Goal: Task Accomplishment & Management: Manage account settings

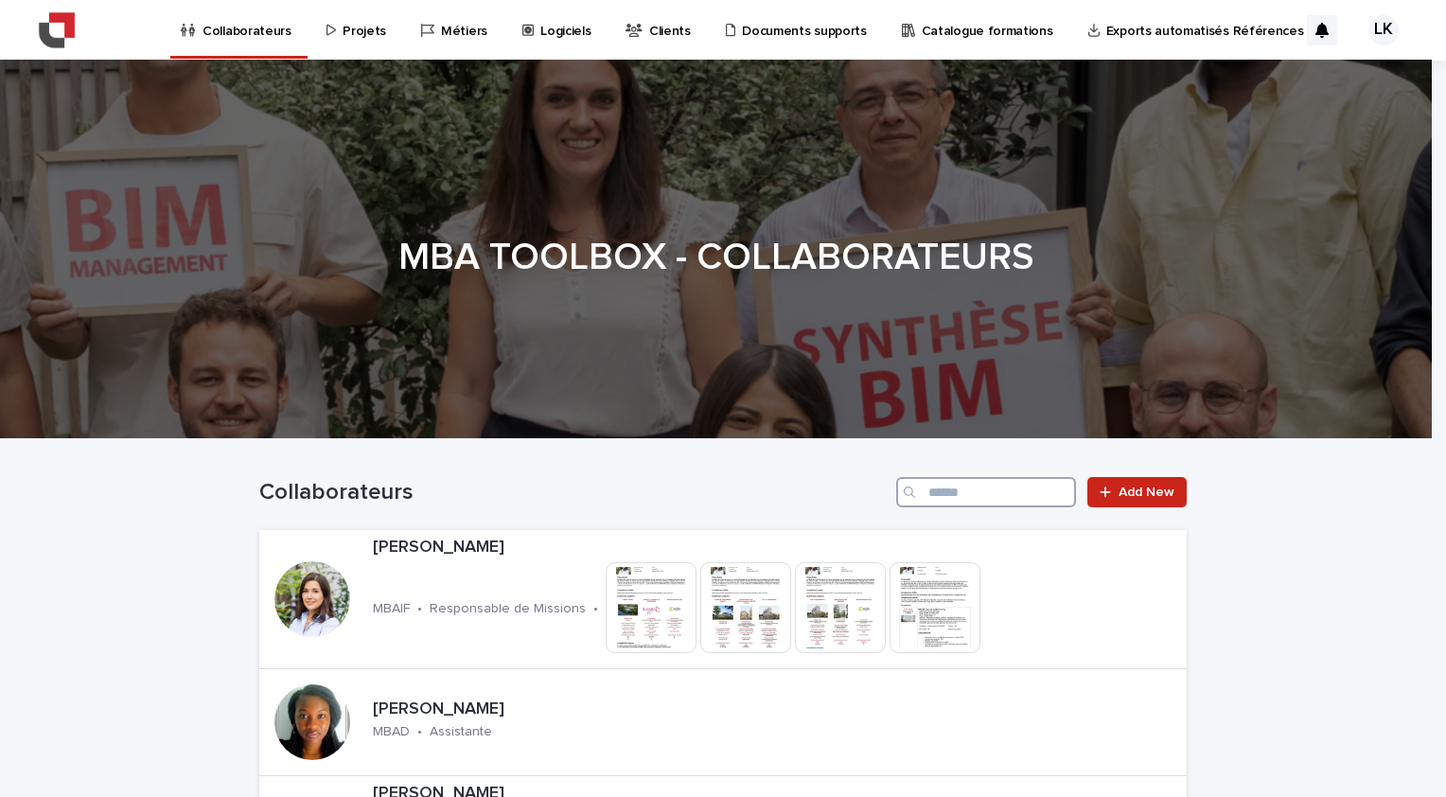
click at [947, 492] on input "Search" at bounding box center [986, 492] width 180 height 30
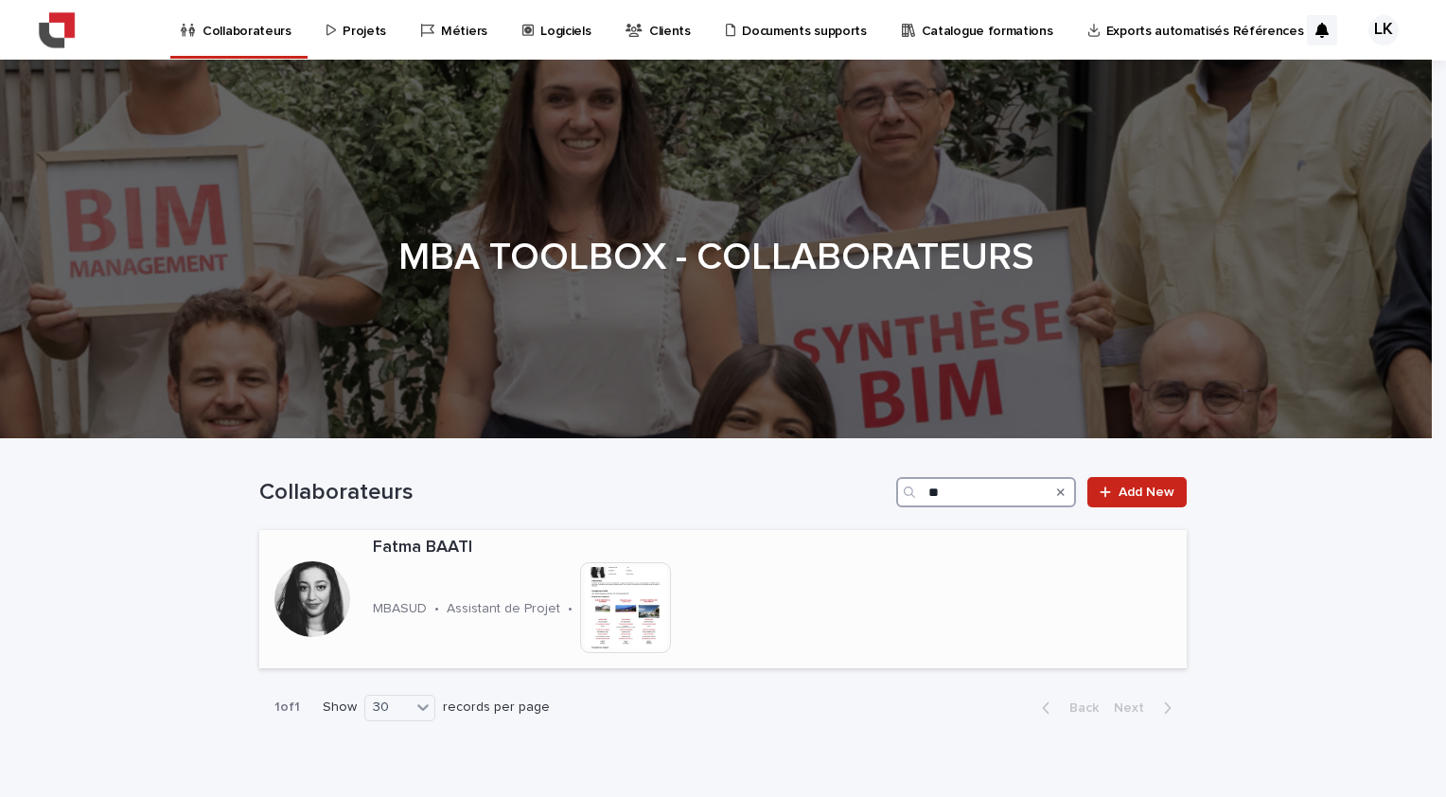
type input "**"
click at [490, 605] on p "Assistant de Projet" at bounding box center [504, 609] width 114 height 16
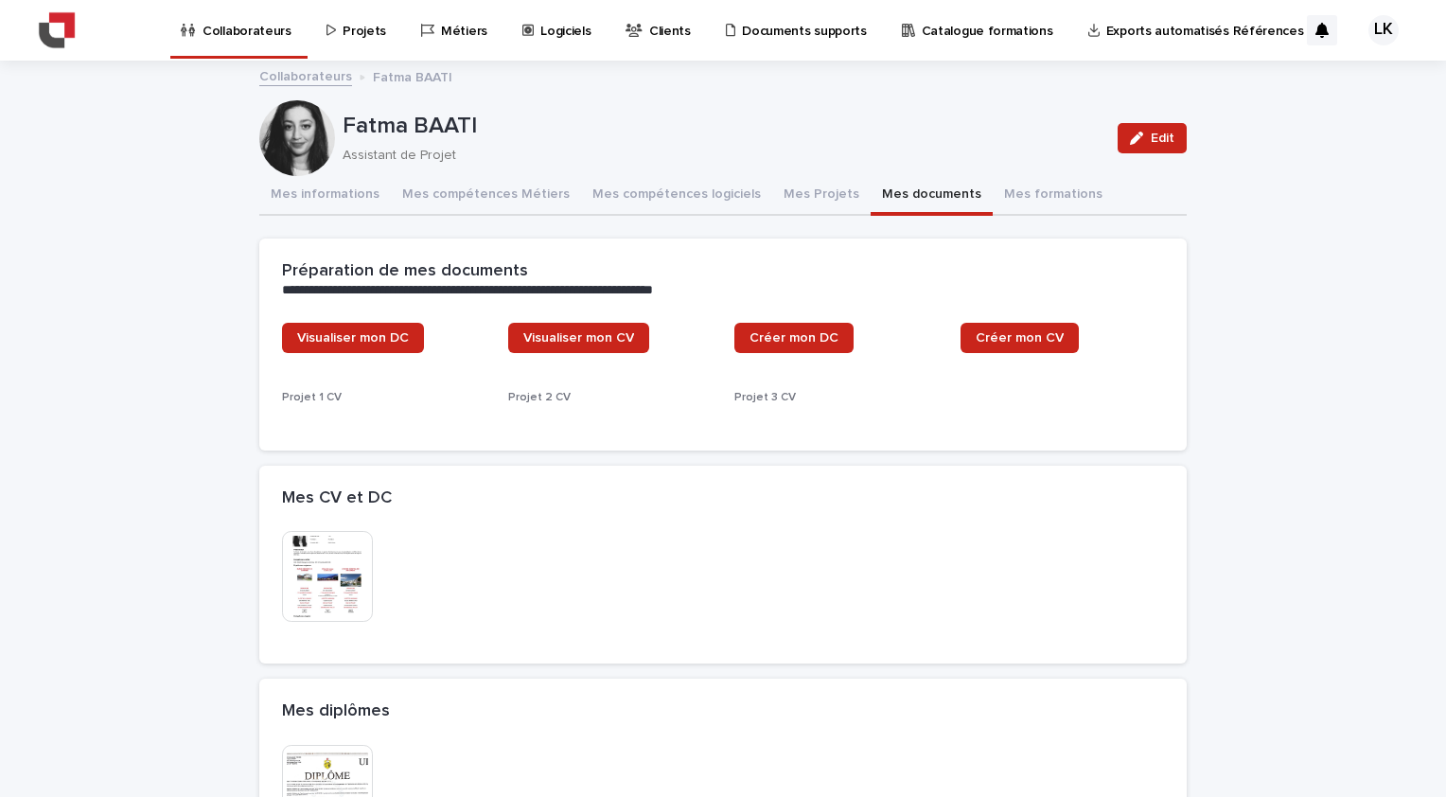
click at [883, 201] on button "Mes documents" at bounding box center [932, 196] width 122 height 40
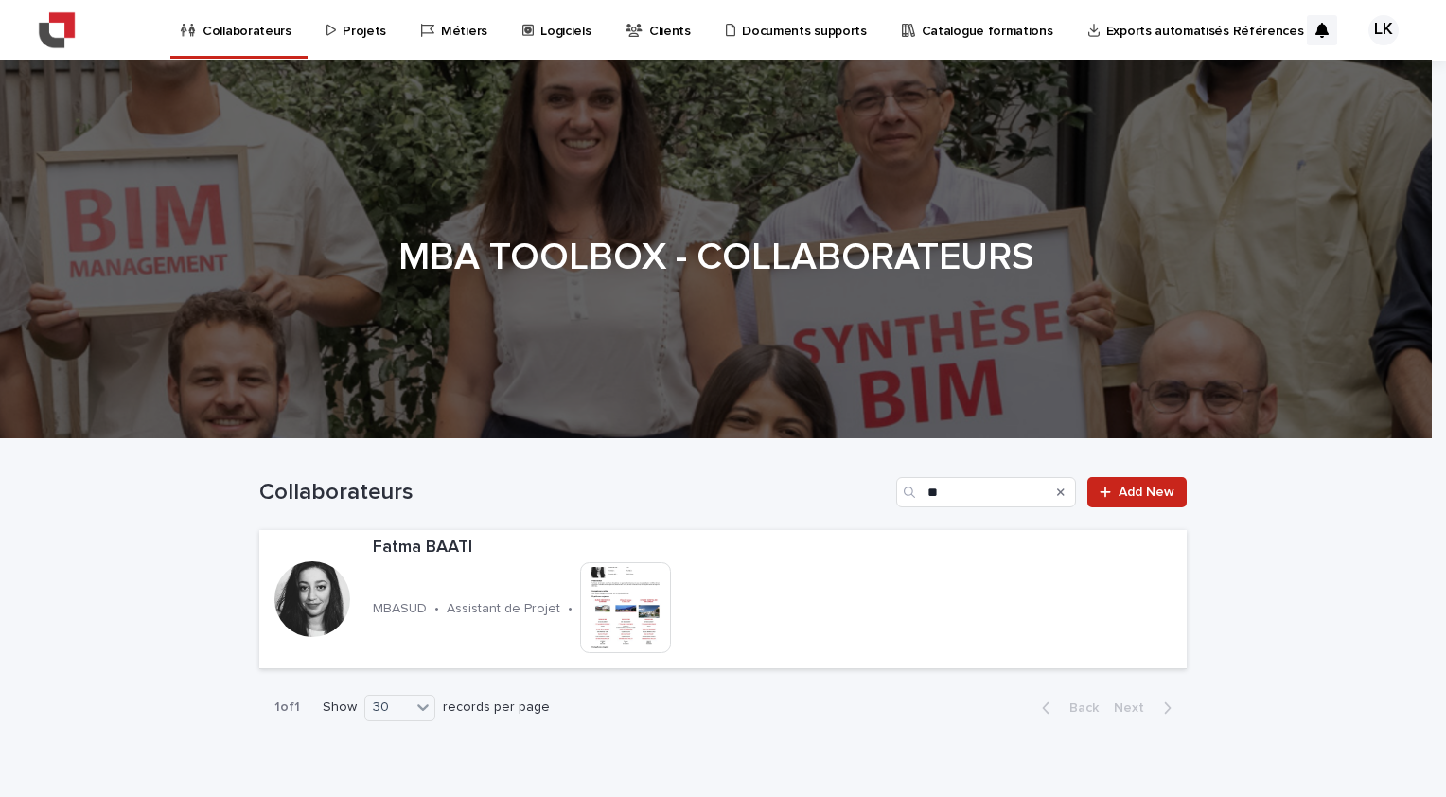
click at [1057, 494] on icon "Search" at bounding box center [1061, 492] width 8 height 8
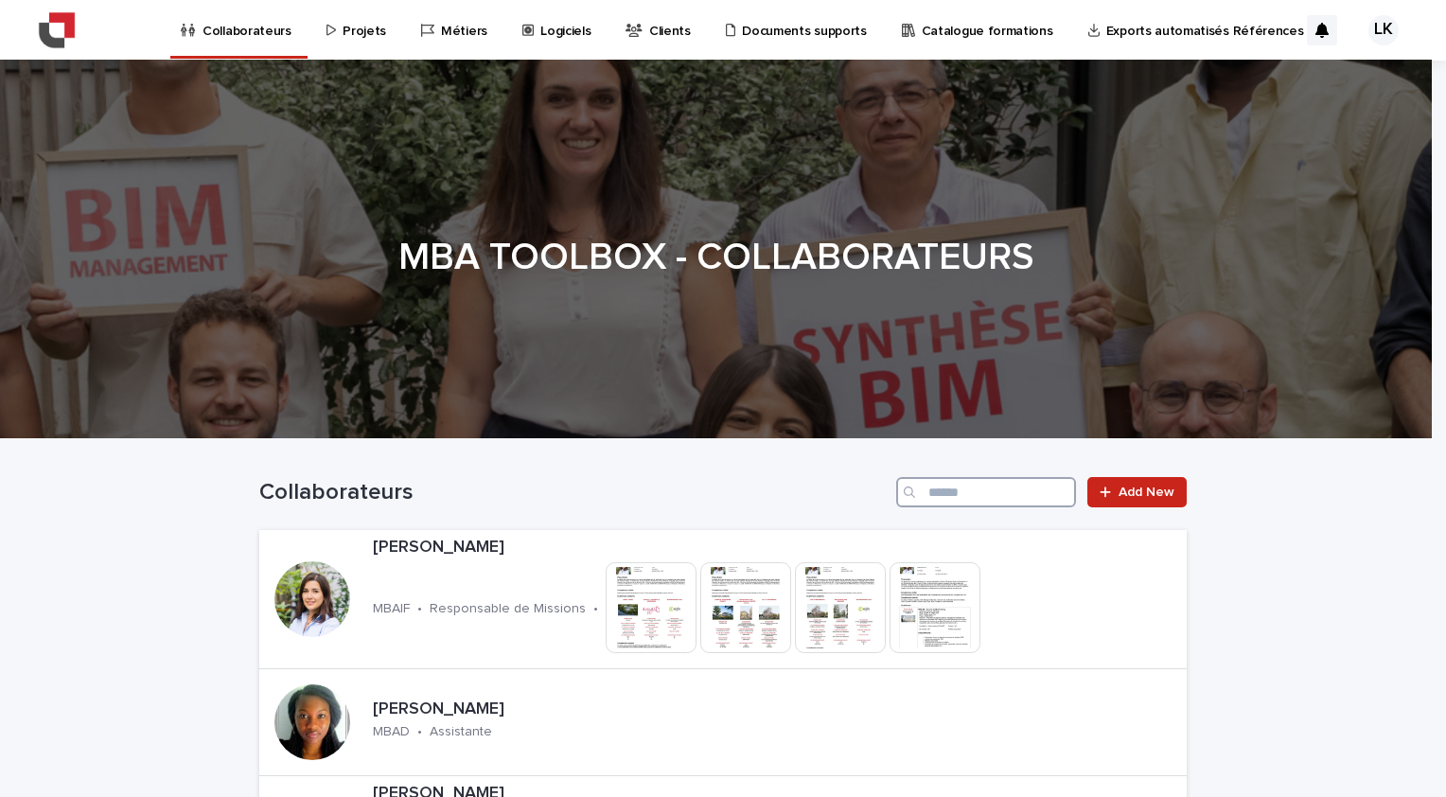
click at [953, 485] on input "Search" at bounding box center [986, 492] width 180 height 30
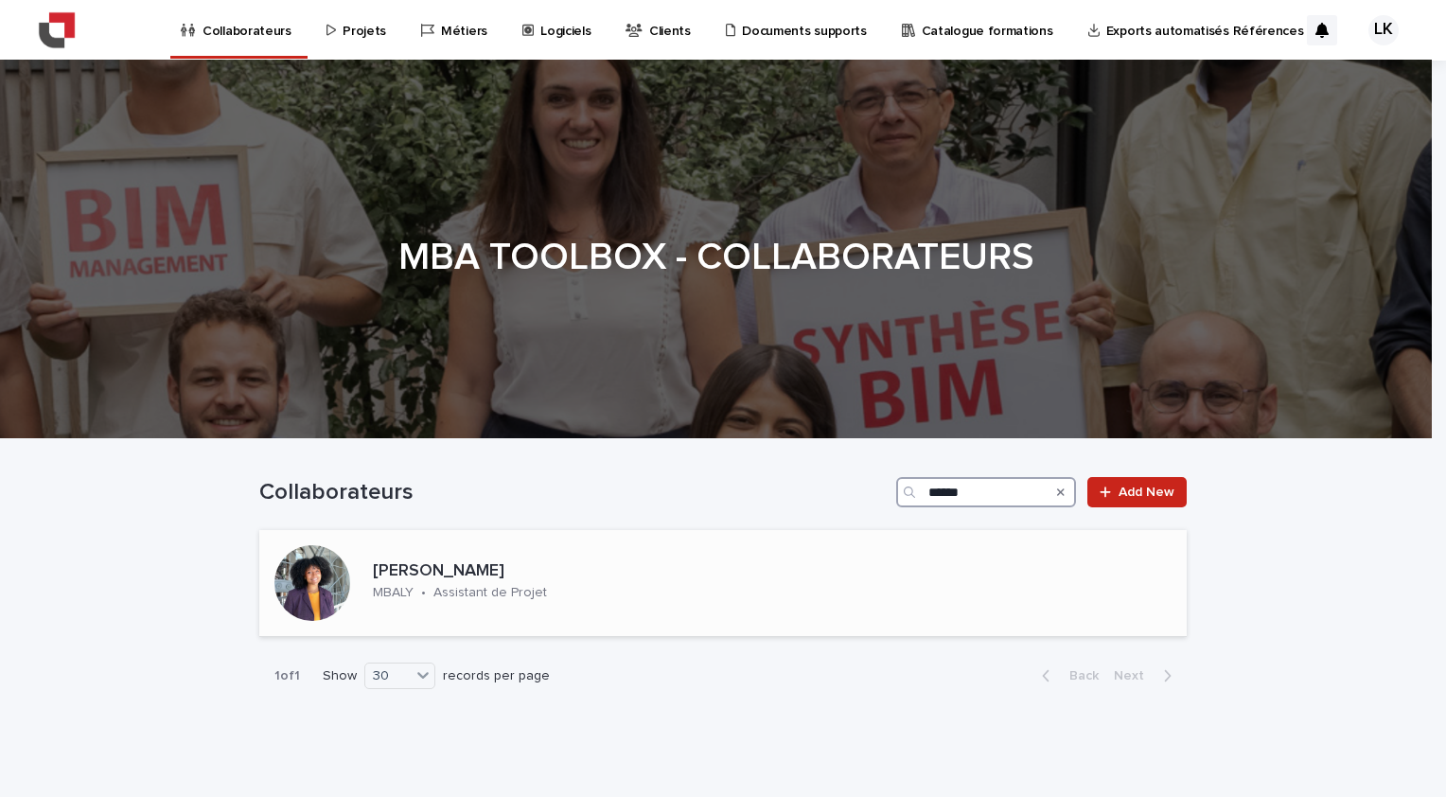
type input "******"
click at [530, 585] on p "Assistant de Projet" at bounding box center [491, 593] width 114 height 16
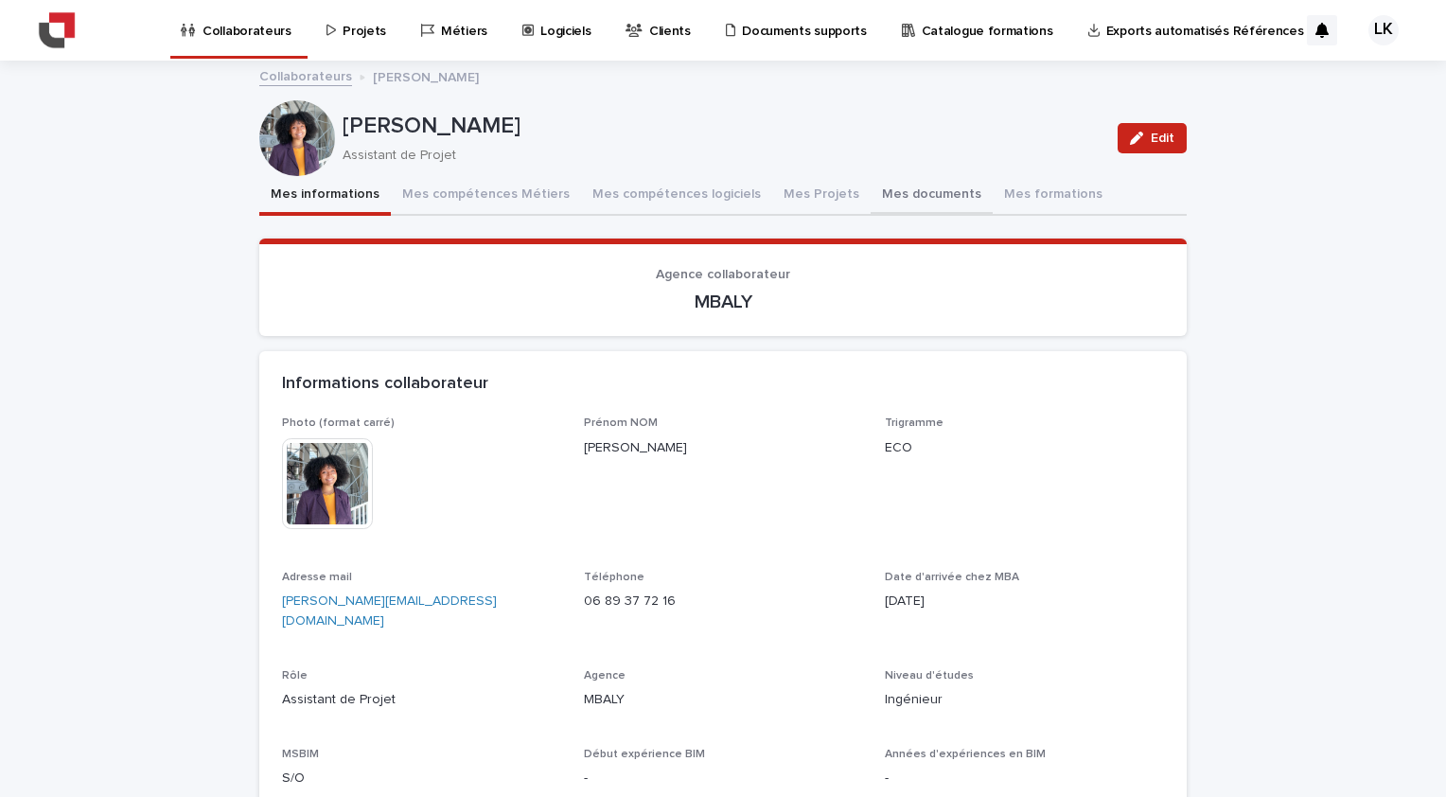
click at [910, 195] on button "Mes documents" at bounding box center [932, 196] width 122 height 40
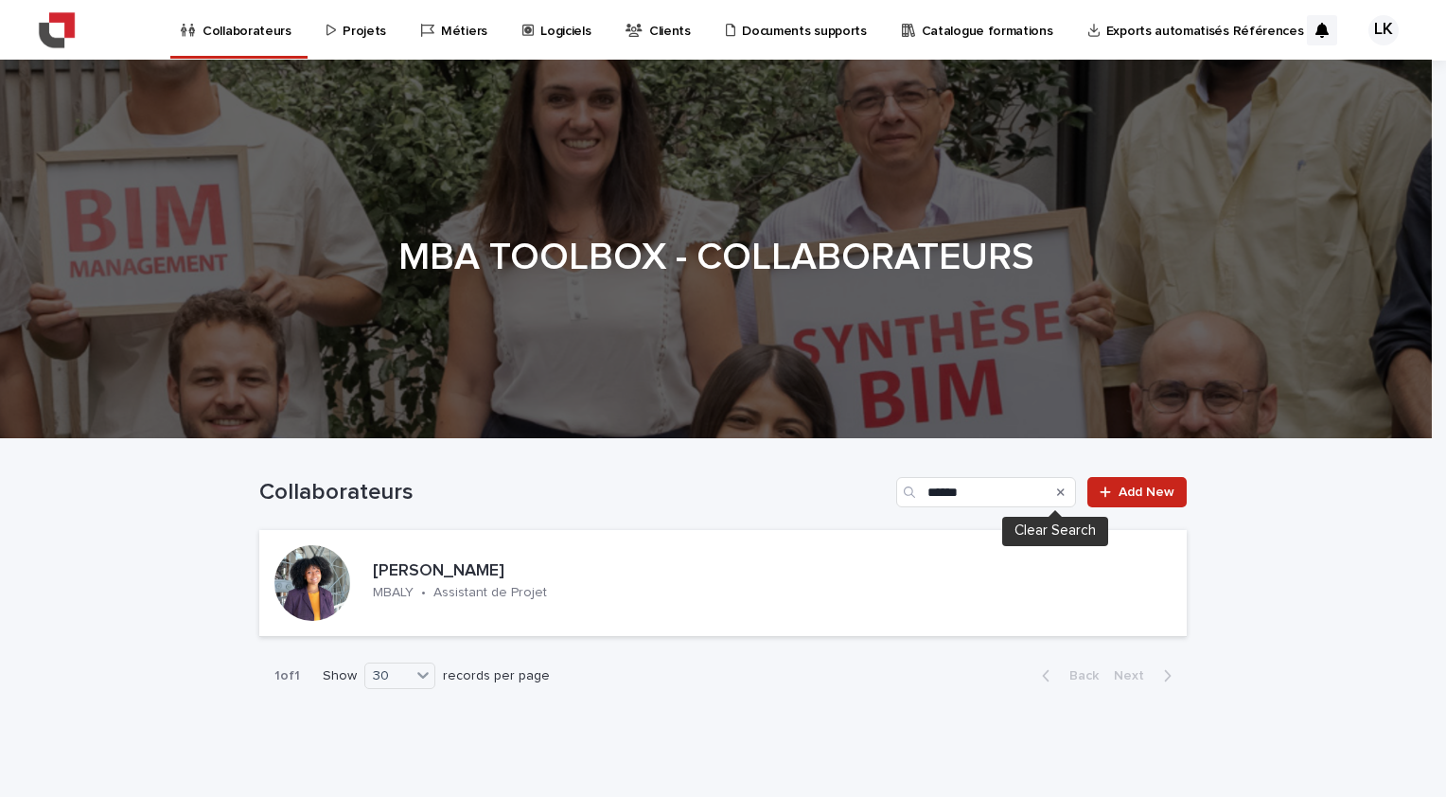
click at [1057, 498] on button "Search" at bounding box center [1061, 492] width 8 height 30
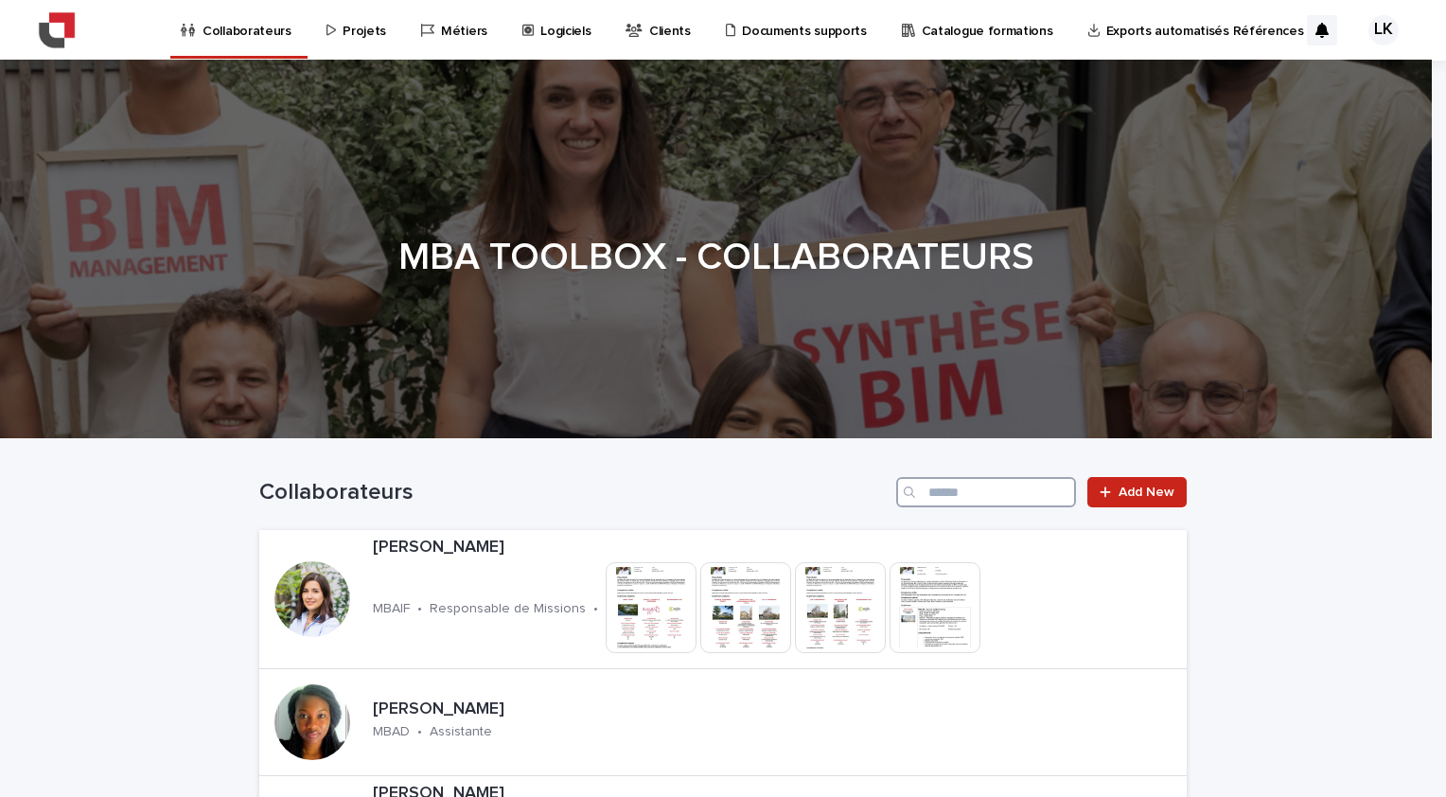
click at [993, 487] on input "Search" at bounding box center [986, 492] width 180 height 30
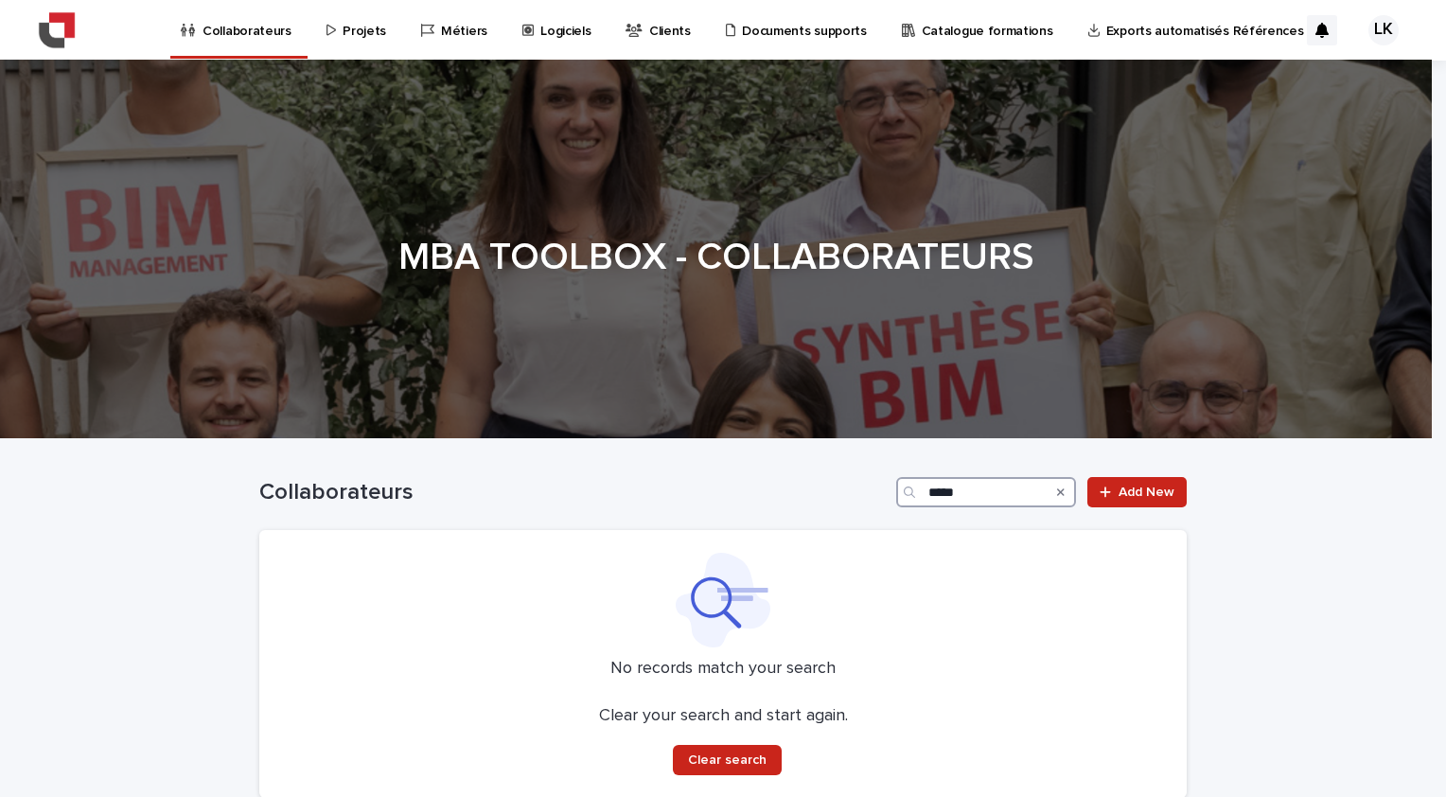
type input "******"
click at [973, 490] on input "******" at bounding box center [986, 492] width 180 height 30
drag, startPoint x: 973, startPoint y: 490, endPoint x: 869, endPoint y: 491, distance: 104.1
click at [869, 491] on div "Collaborateurs ****** Add New" at bounding box center [723, 492] width 928 height 30
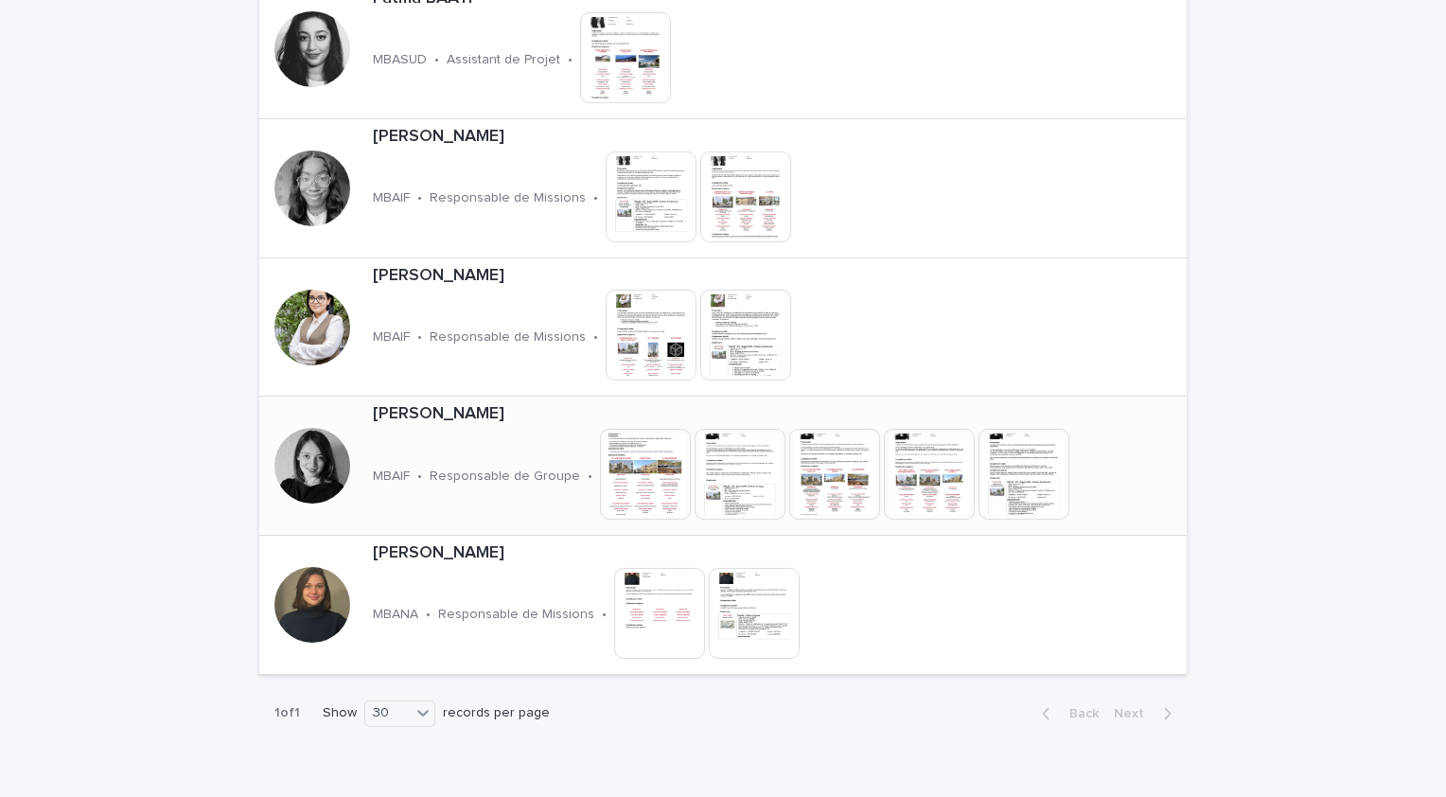
scroll to position [757, 0]
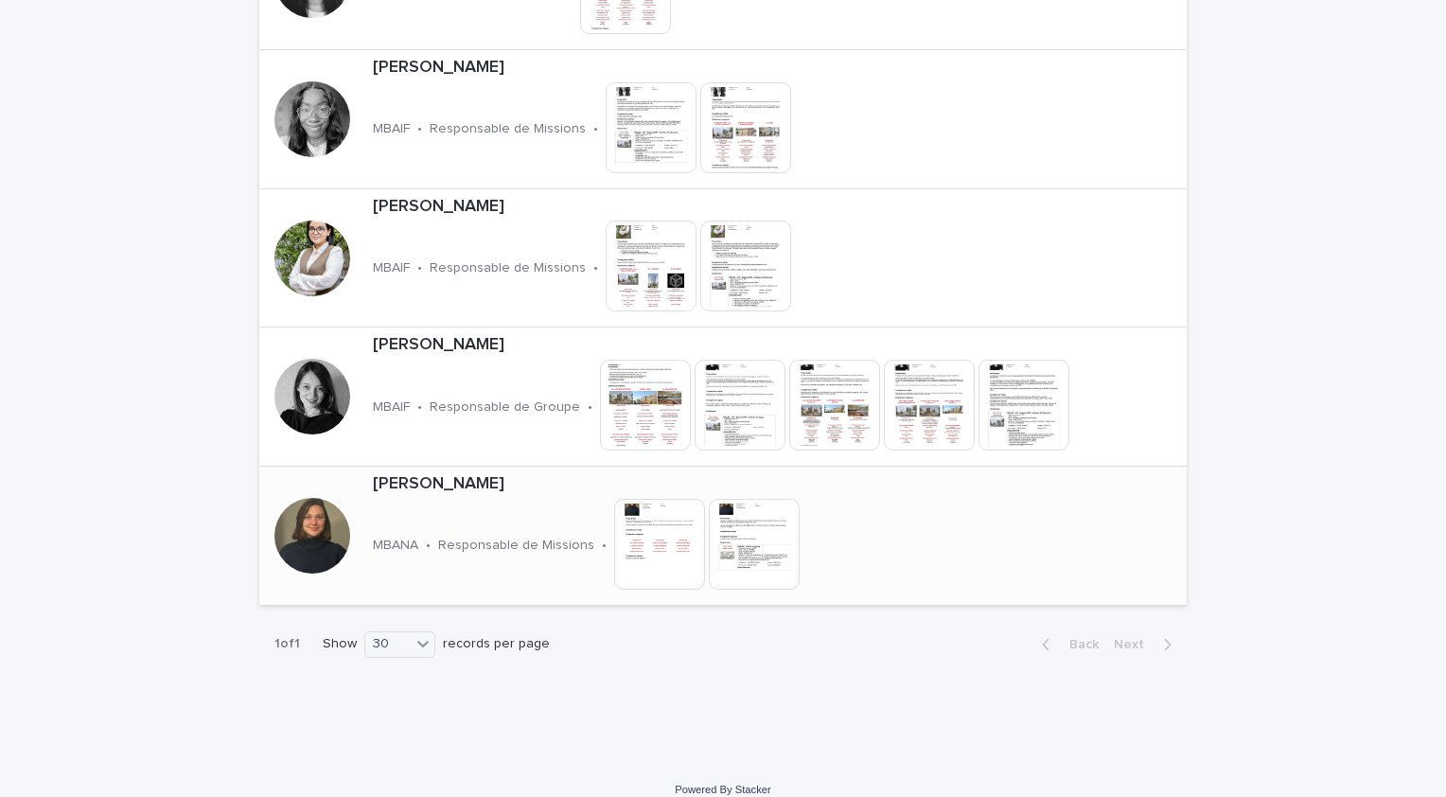
type input "**"
click at [461, 487] on p "[PERSON_NAME]" at bounding box center [654, 484] width 562 height 21
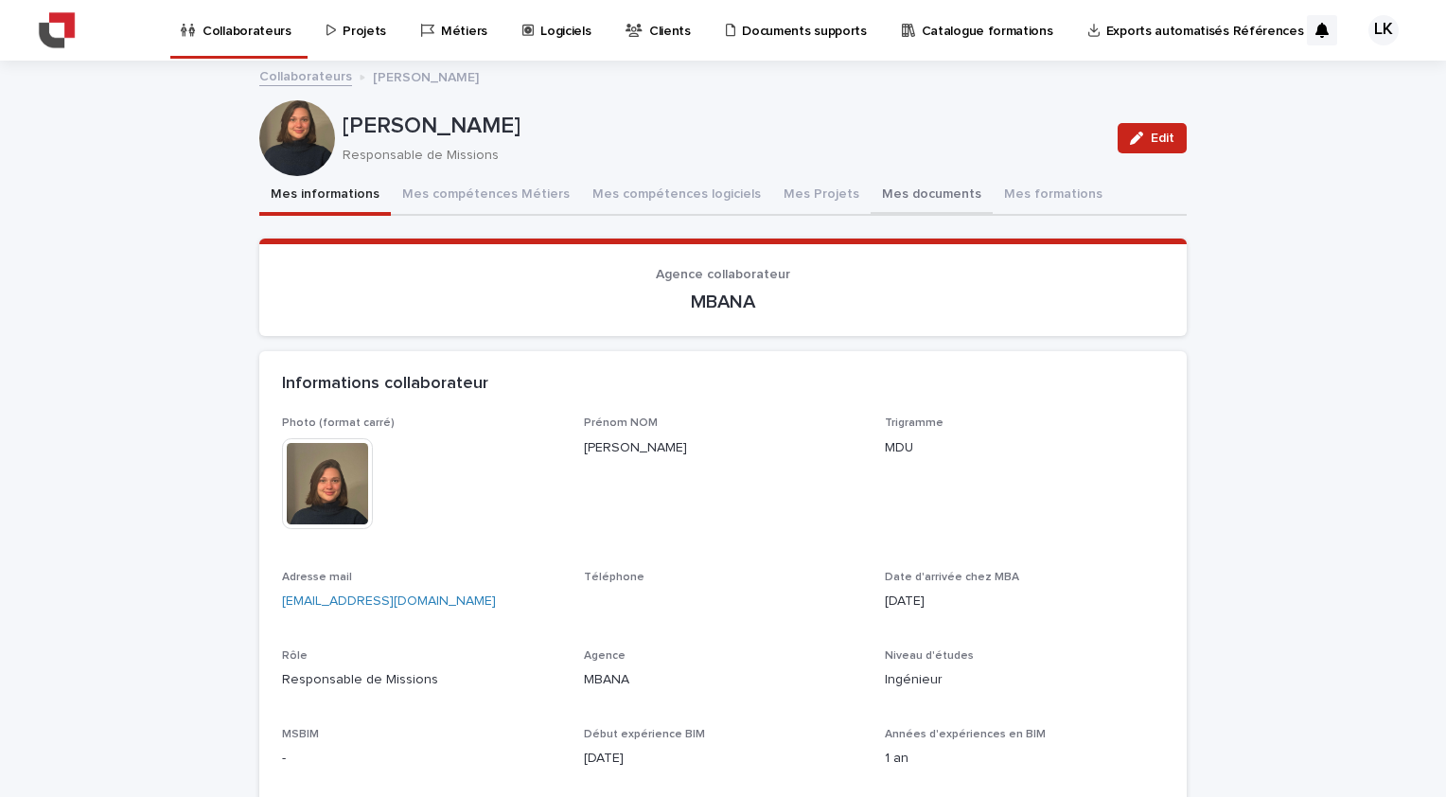
click at [886, 197] on button "Mes documents" at bounding box center [932, 196] width 122 height 40
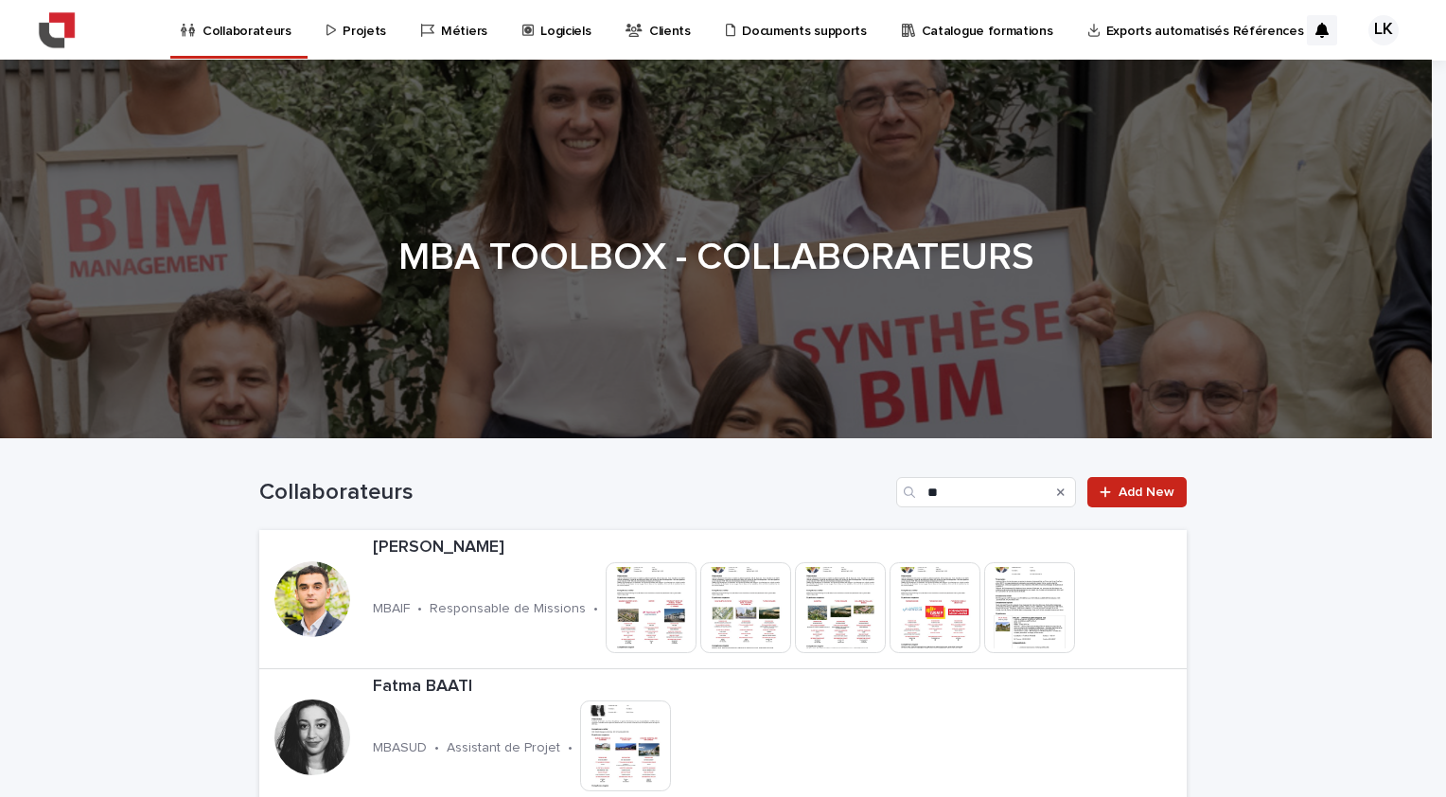
click at [1057, 490] on icon "Search" at bounding box center [1061, 492] width 8 height 8
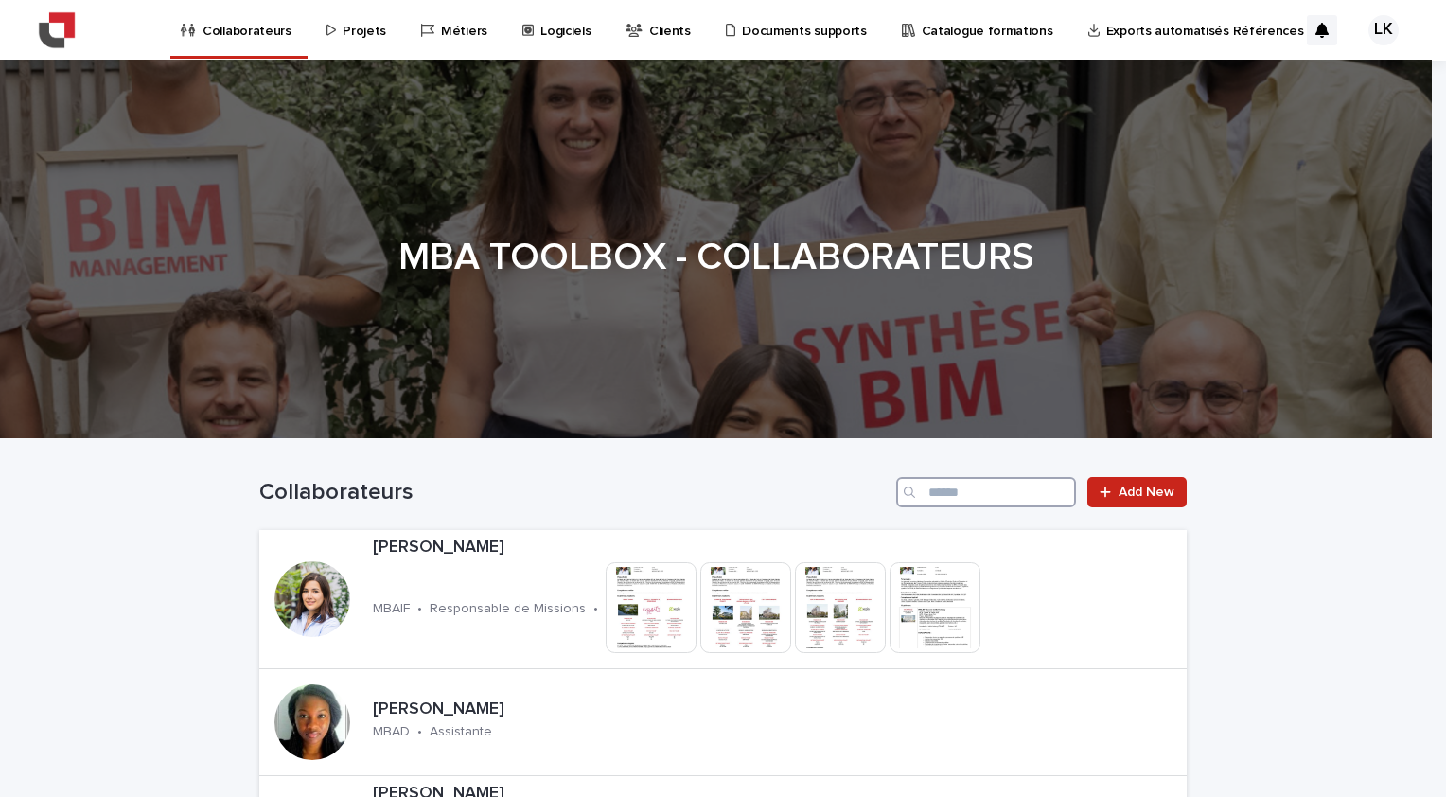
click at [987, 497] on input "Search" at bounding box center [986, 492] width 180 height 30
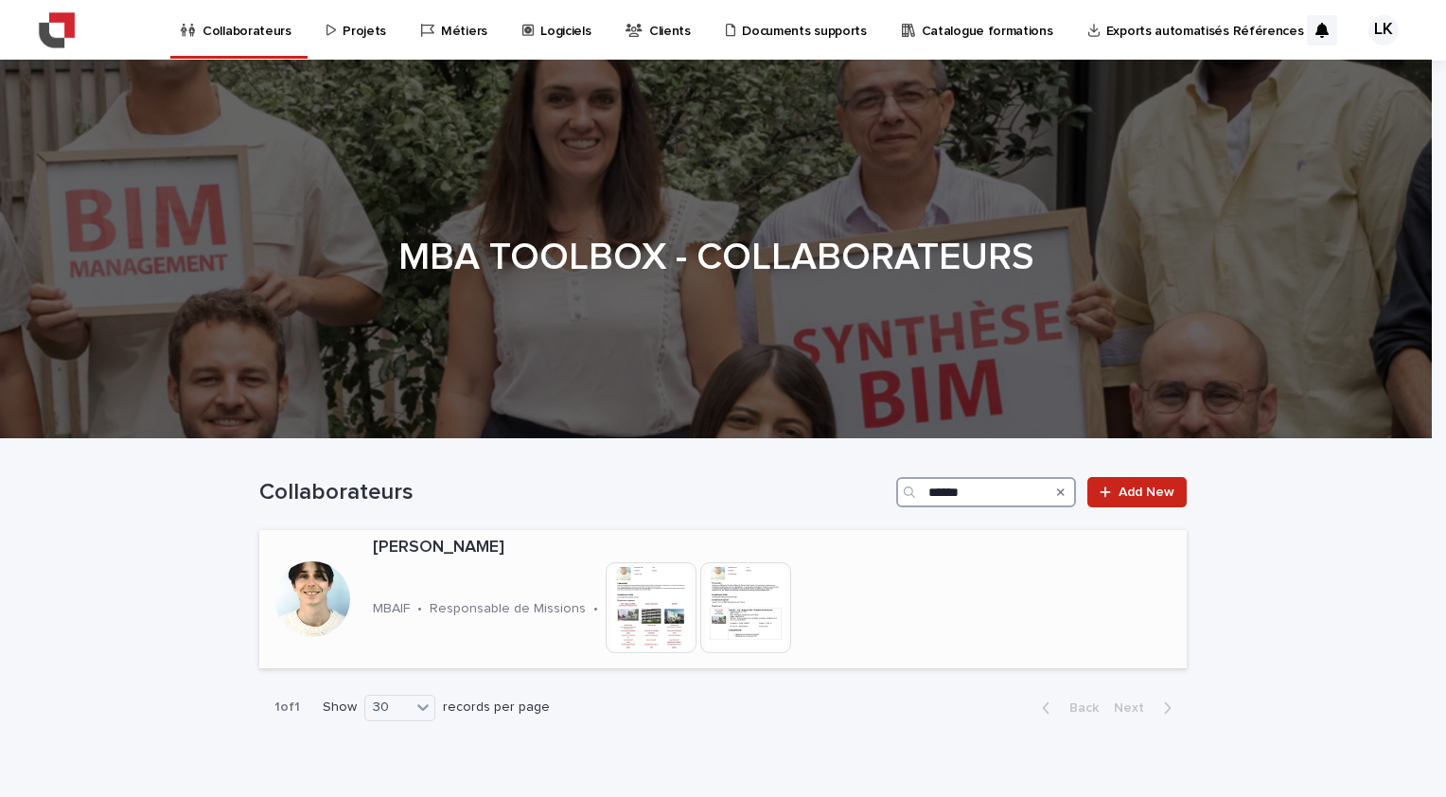
type input "******"
click at [537, 582] on div "[PERSON_NAME] MBAIF • Responsable de Missions • This file cannot be opened Down…" at bounding box center [649, 599] width 569 height 138
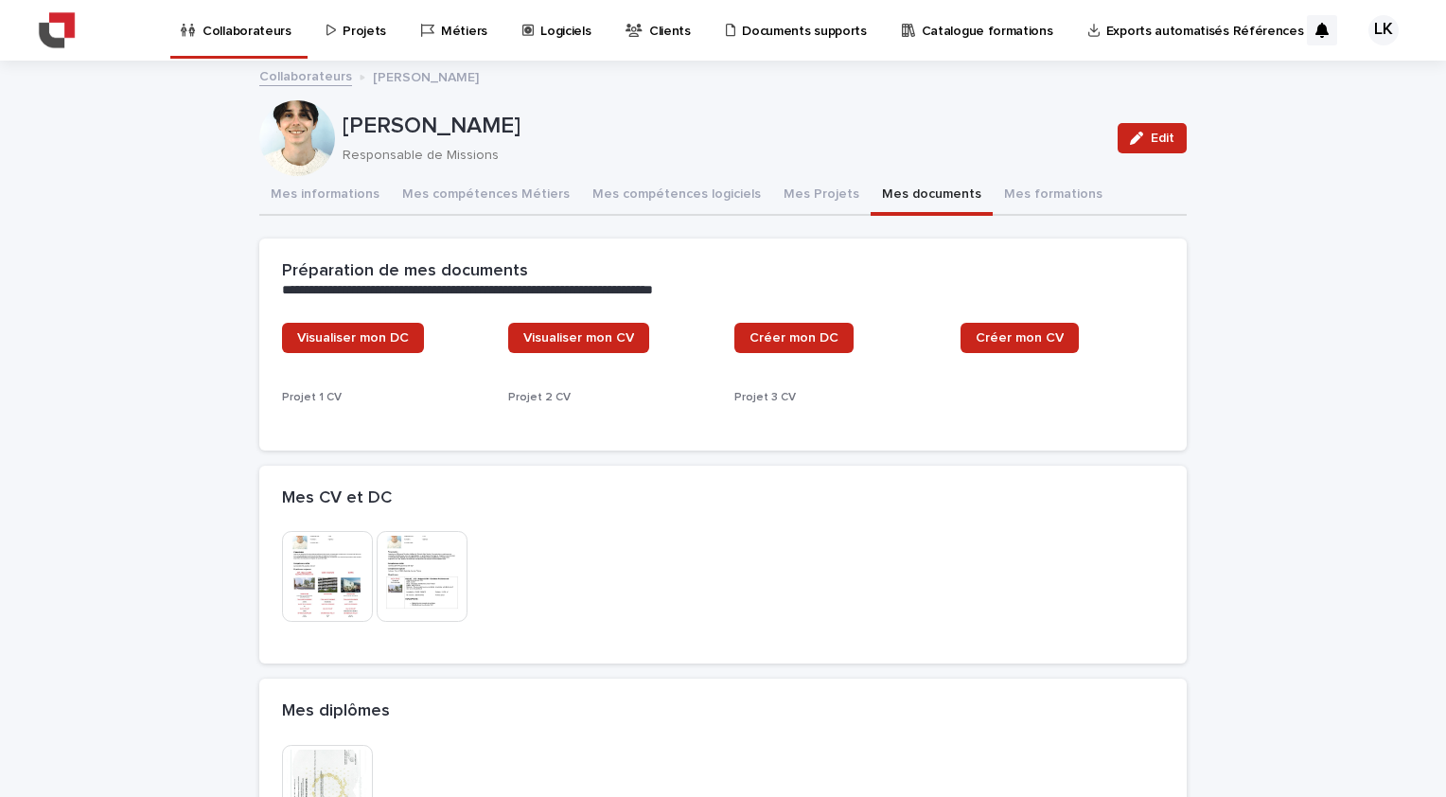
click at [886, 193] on button "Mes documents" at bounding box center [932, 196] width 122 height 40
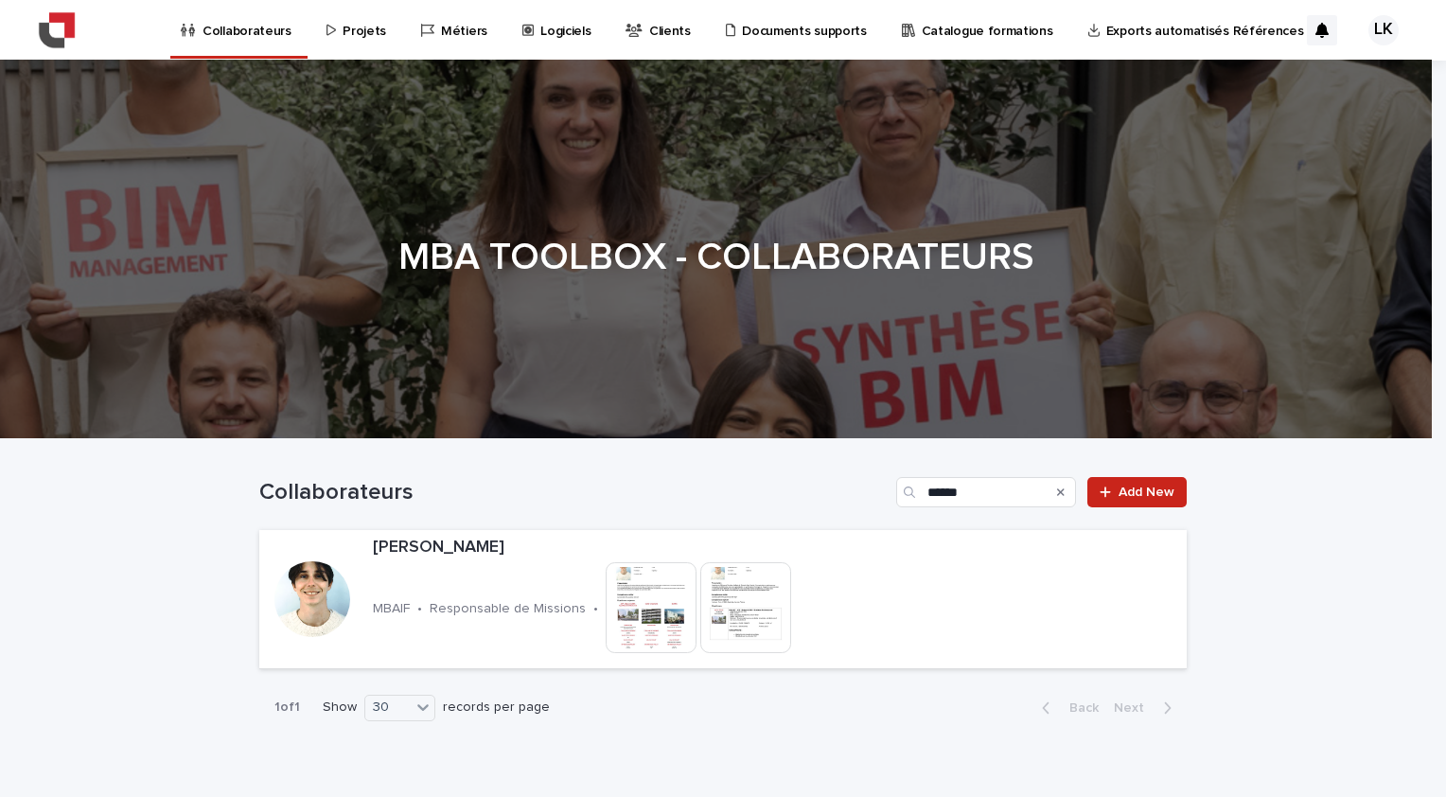
click at [1050, 488] on div "Search" at bounding box center [1061, 492] width 30 height 30
click at [1057, 495] on icon "Search" at bounding box center [1061, 492] width 8 height 11
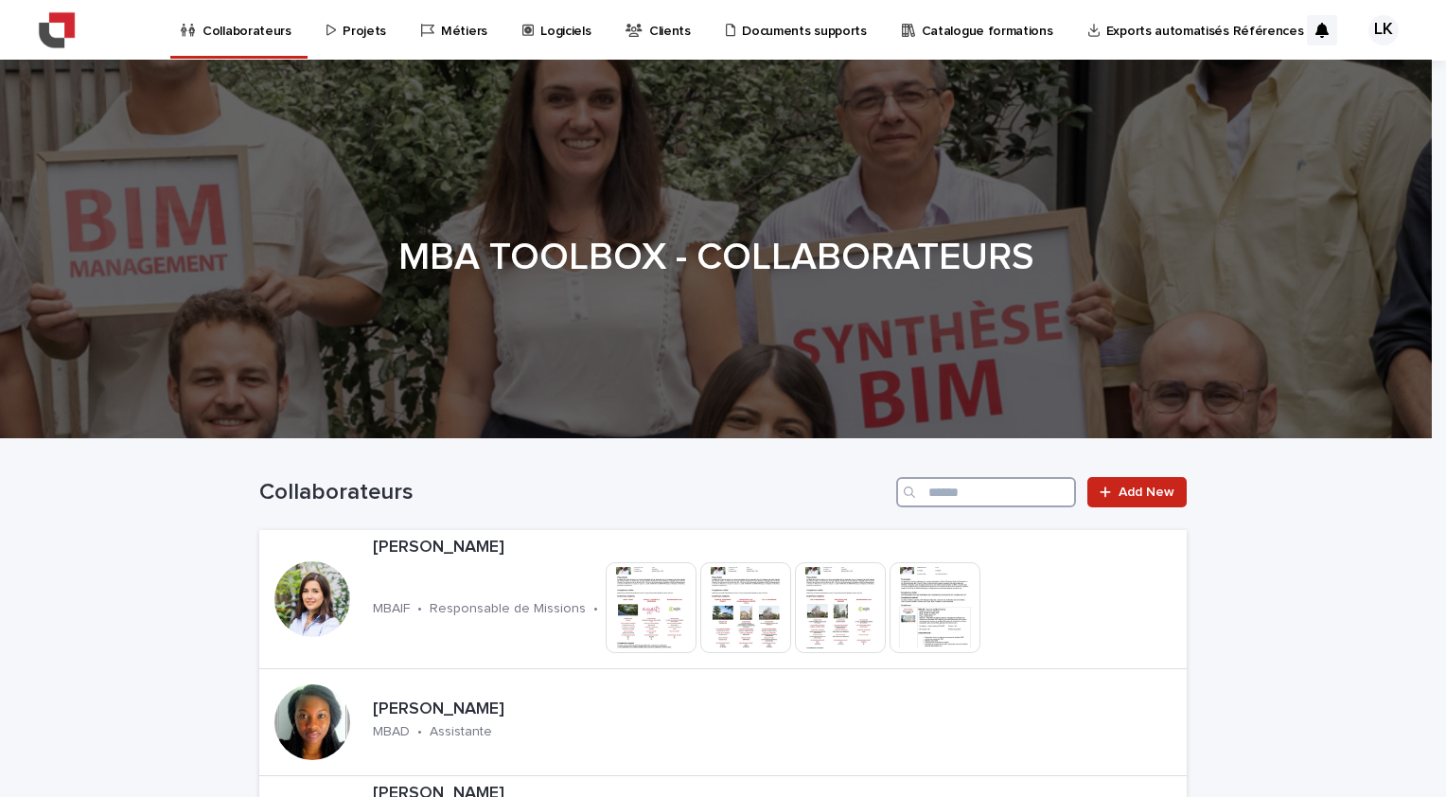
click at [1003, 494] on input "Search" at bounding box center [986, 492] width 180 height 30
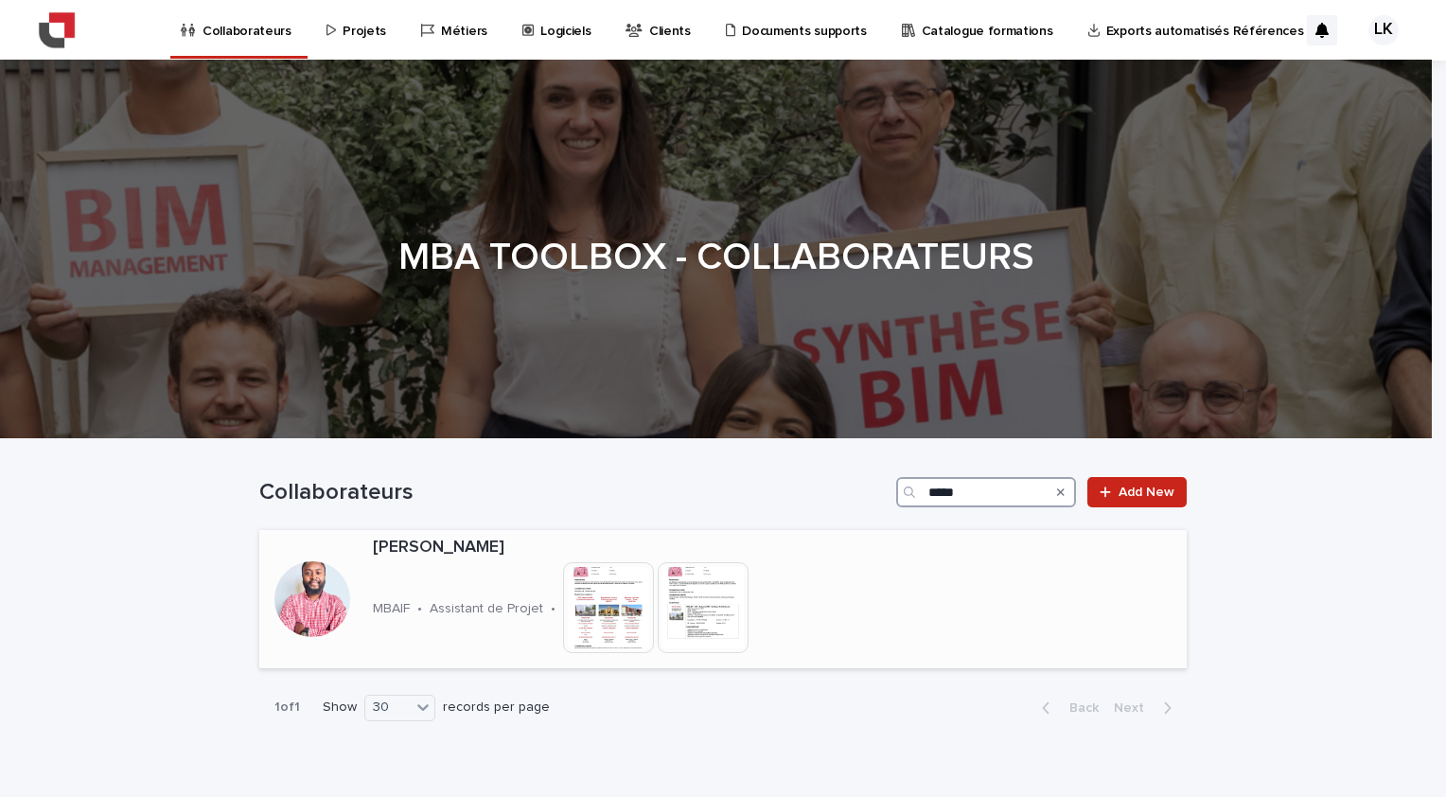
type input "*****"
click at [455, 581] on div "[PERSON_NAME] MBAIF • Assistant de Projet • This file cannot be opened Download…" at bounding box center [628, 599] width 526 height 138
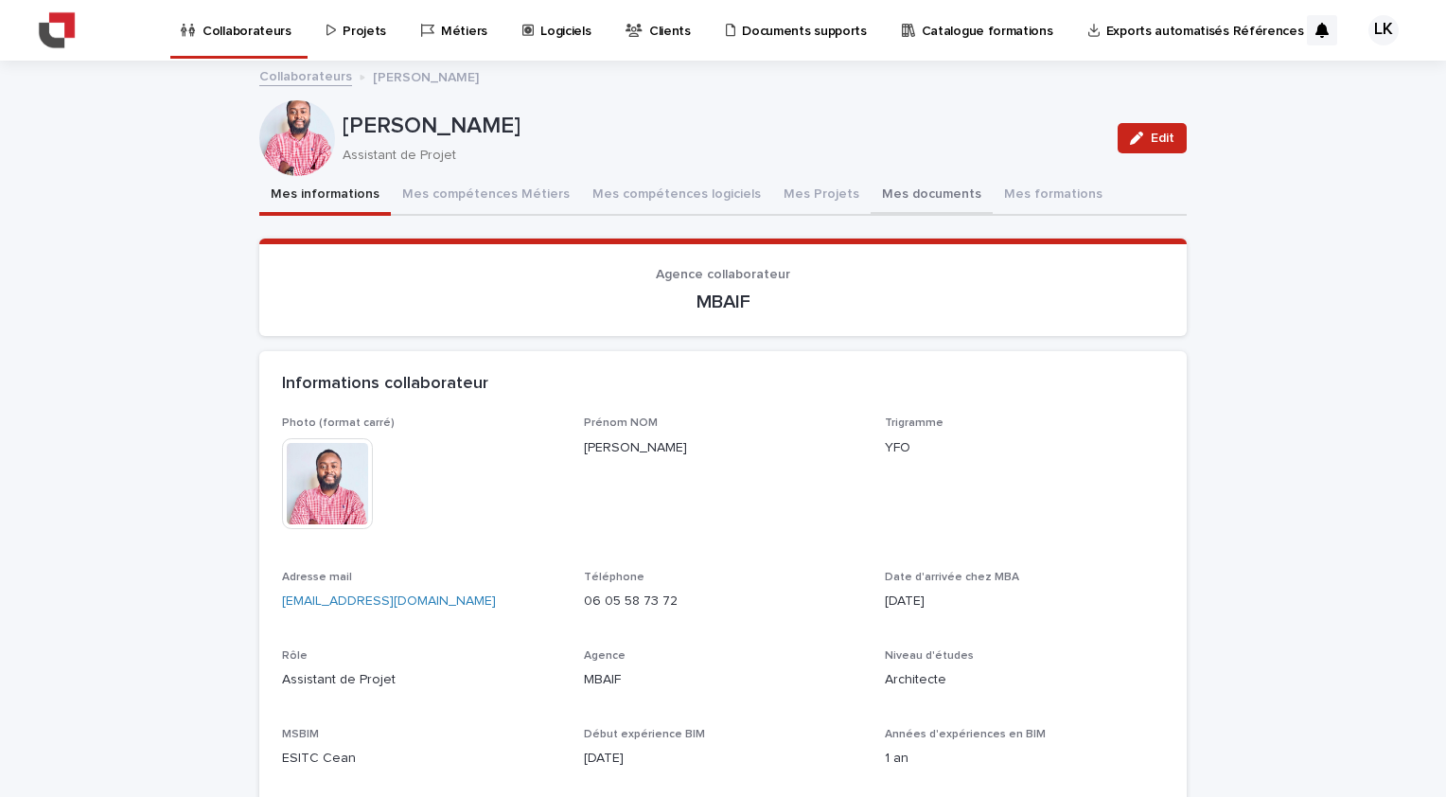
click at [881, 184] on button "Mes documents" at bounding box center [932, 196] width 122 height 40
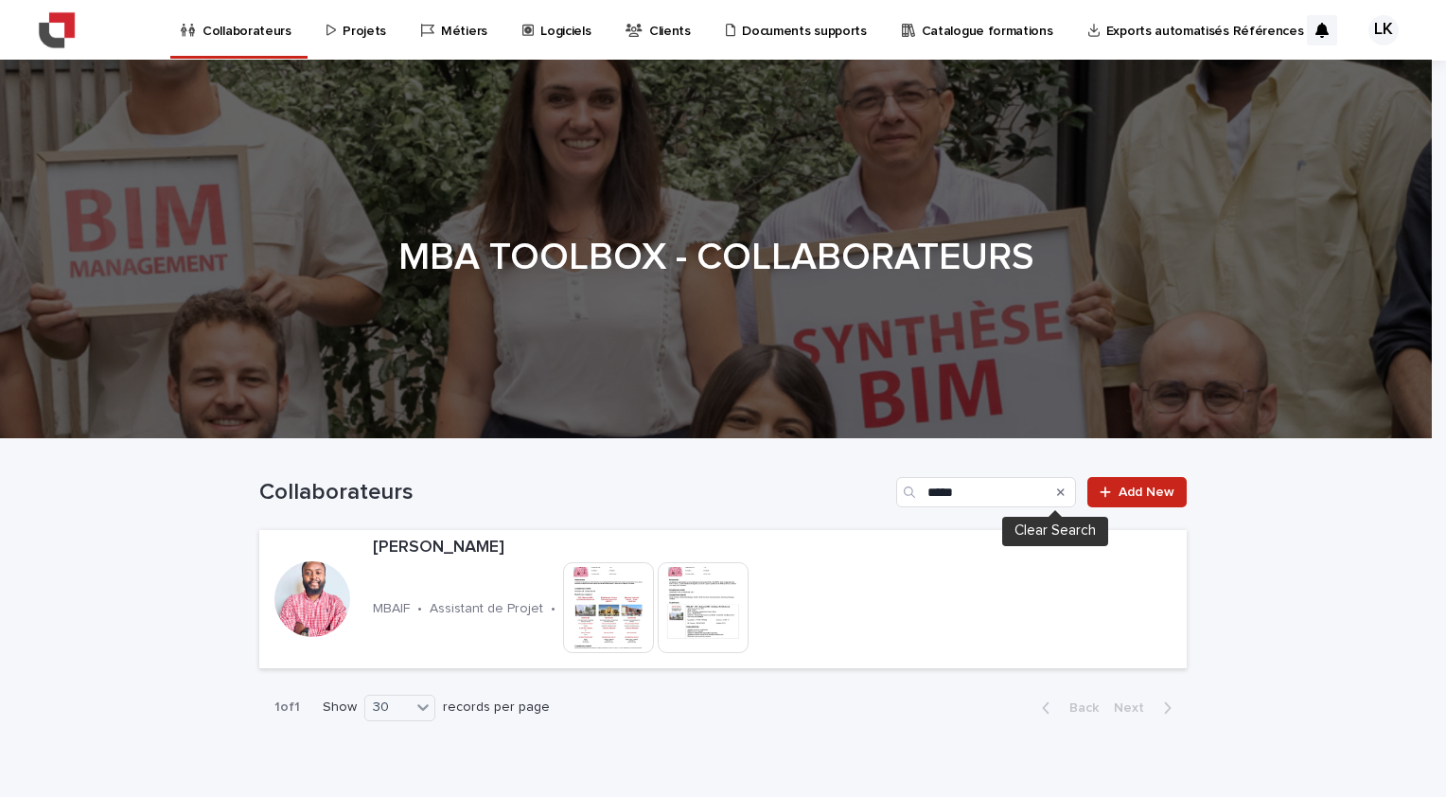
click at [1057, 488] on icon "Search" at bounding box center [1061, 492] width 8 height 11
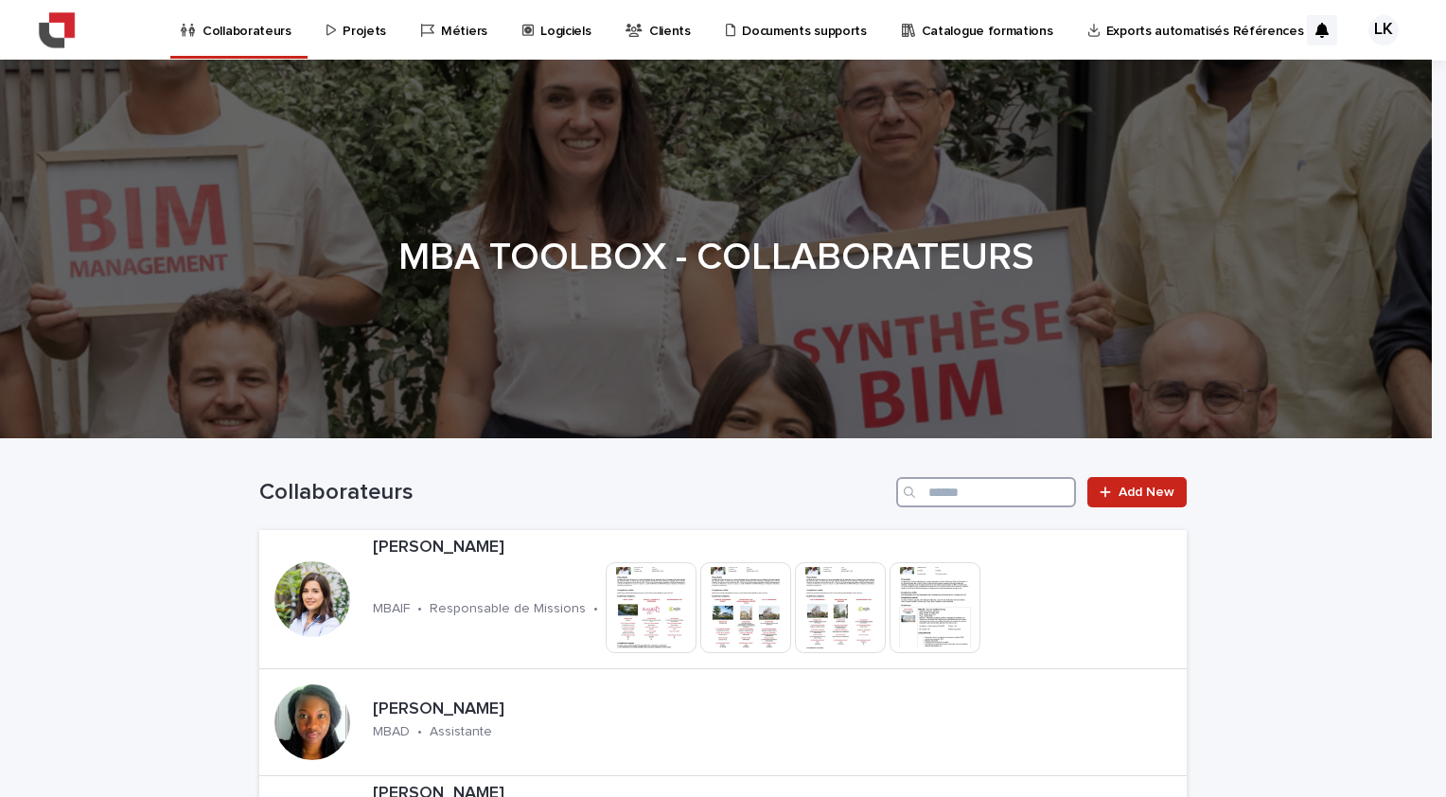
click at [950, 495] on input "Search" at bounding box center [986, 492] width 180 height 30
type input "****"
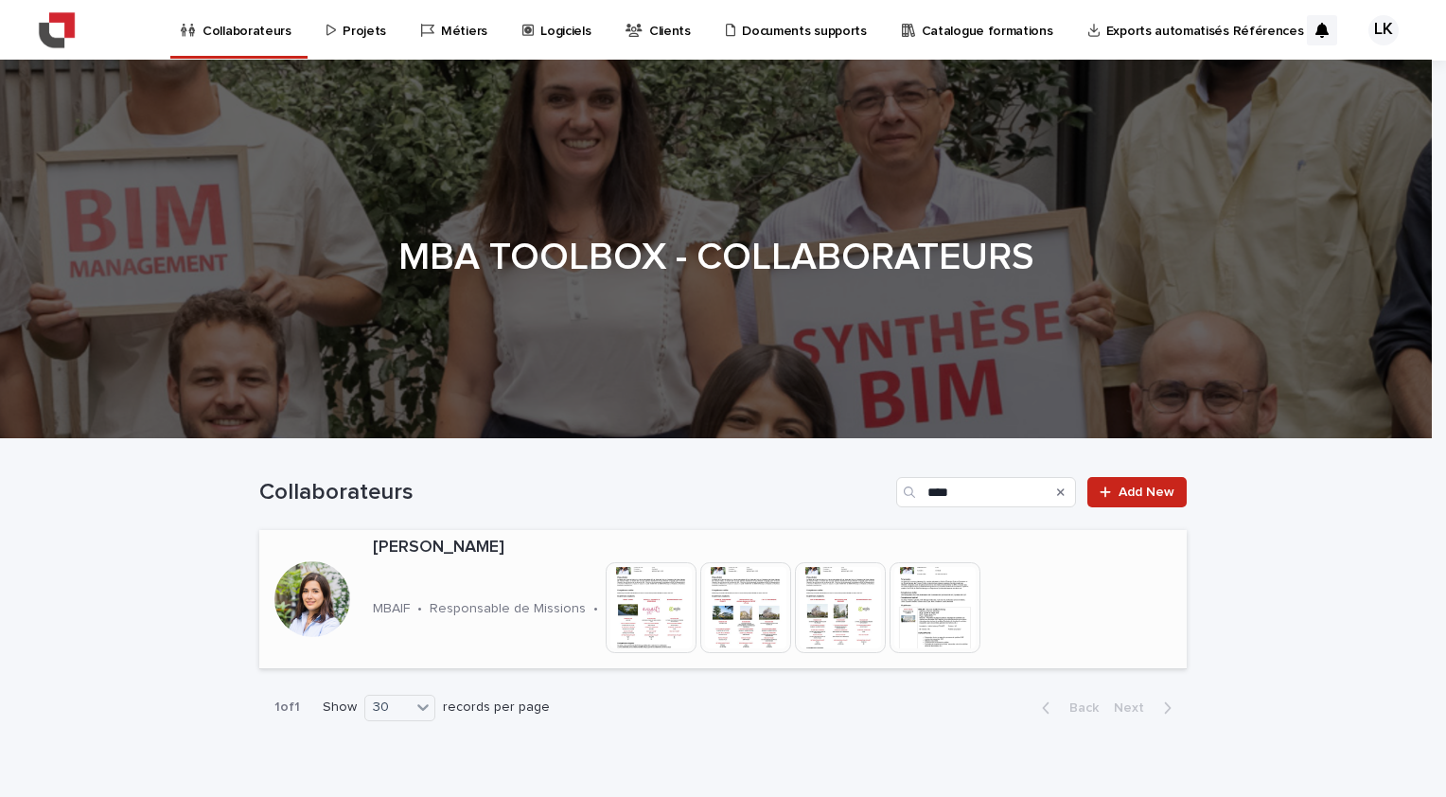
click at [523, 588] on div "[PERSON_NAME] MBAIF • Responsable de Missions • This file cannot be opened Down…" at bounding box center [744, 599] width 758 height 138
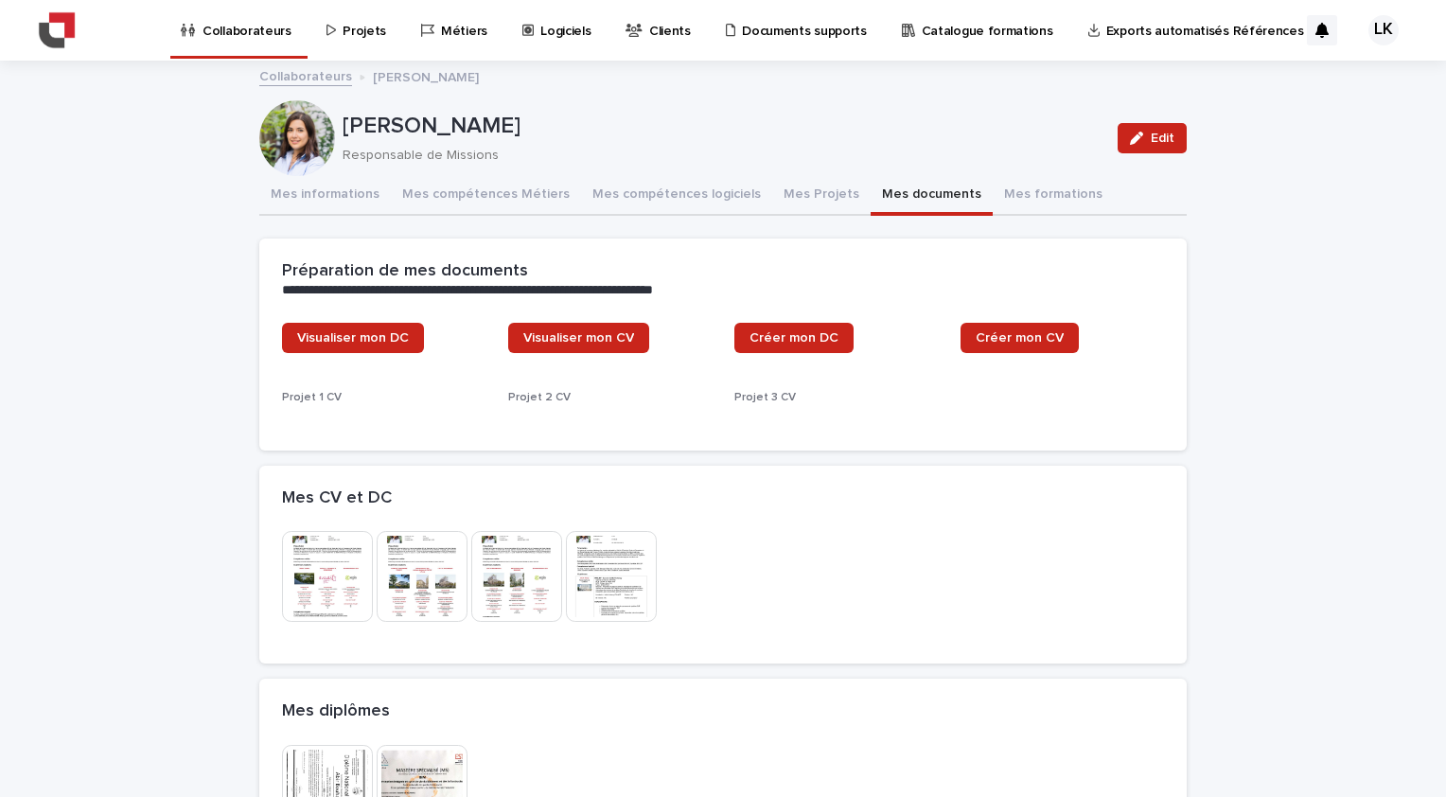
click at [903, 190] on button "Mes documents" at bounding box center [932, 196] width 122 height 40
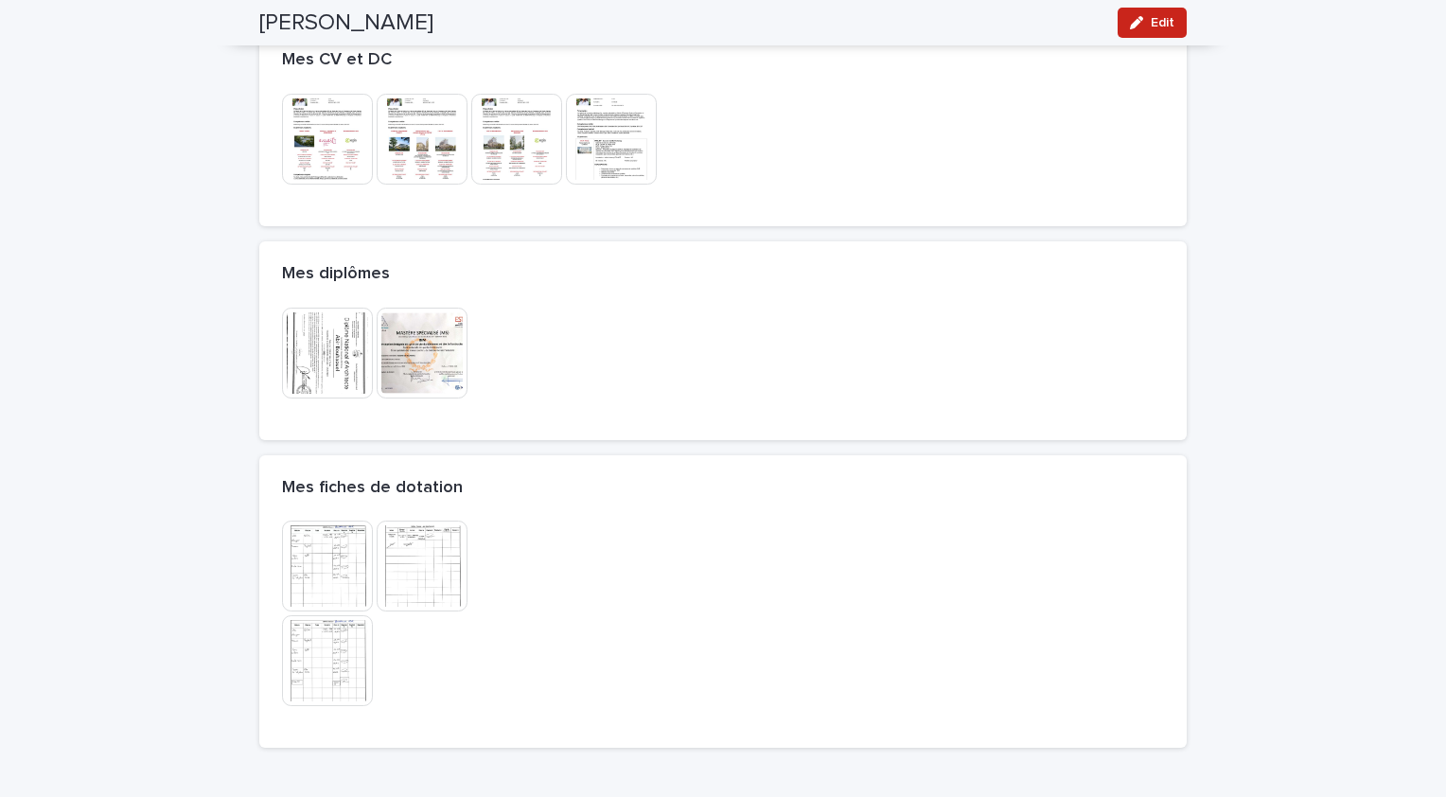
scroll to position [473, 0]
click at [452, 569] on img at bounding box center [422, 561] width 91 height 91
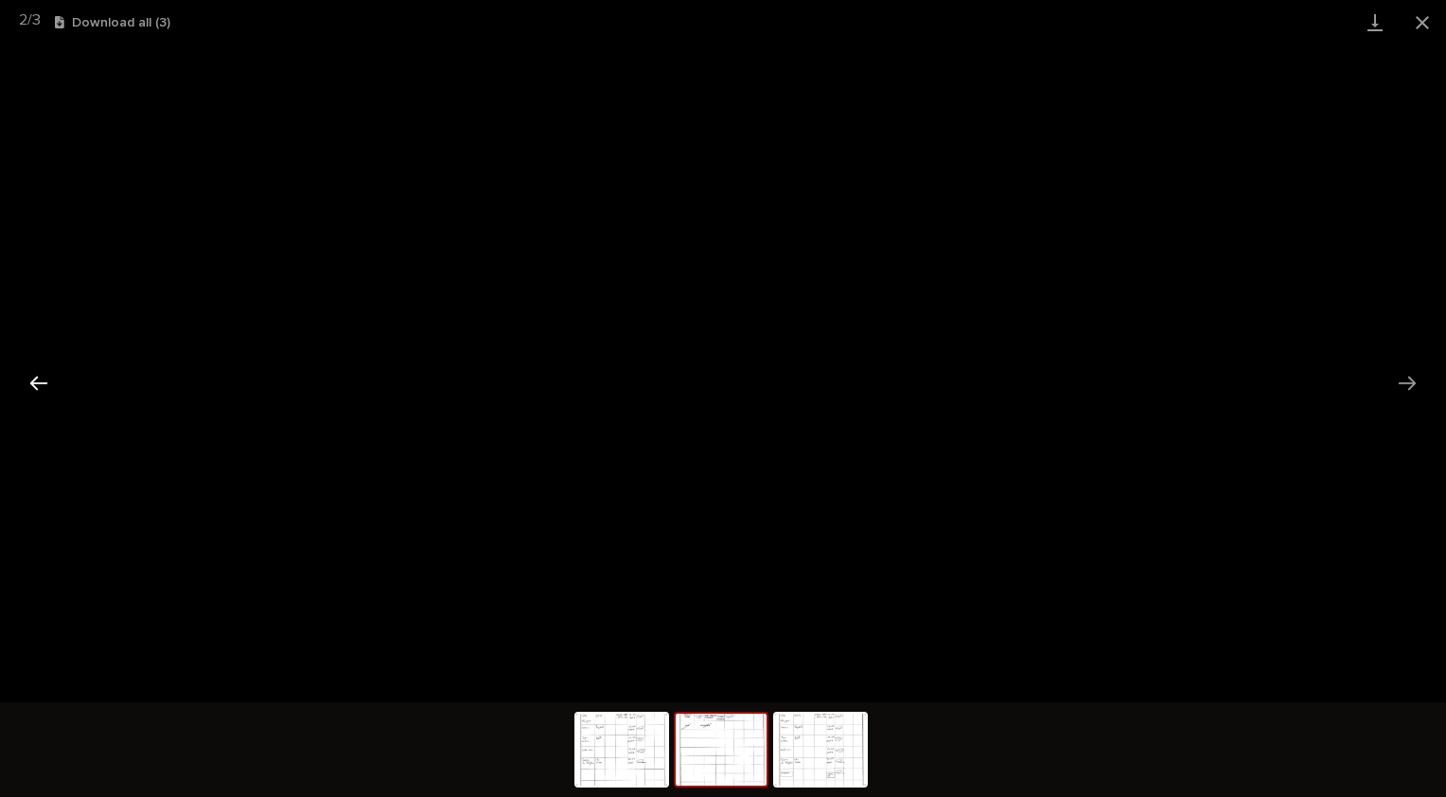
click at [20, 374] on button "Previous slide" at bounding box center [39, 382] width 40 height 37
click at [42, 378] on button "Previous slide" at bounding box center [39, 382] width 40 height 37
click at [36, 384] on button "Previous slide" at bounding box center [39, 382] width 40 height 37
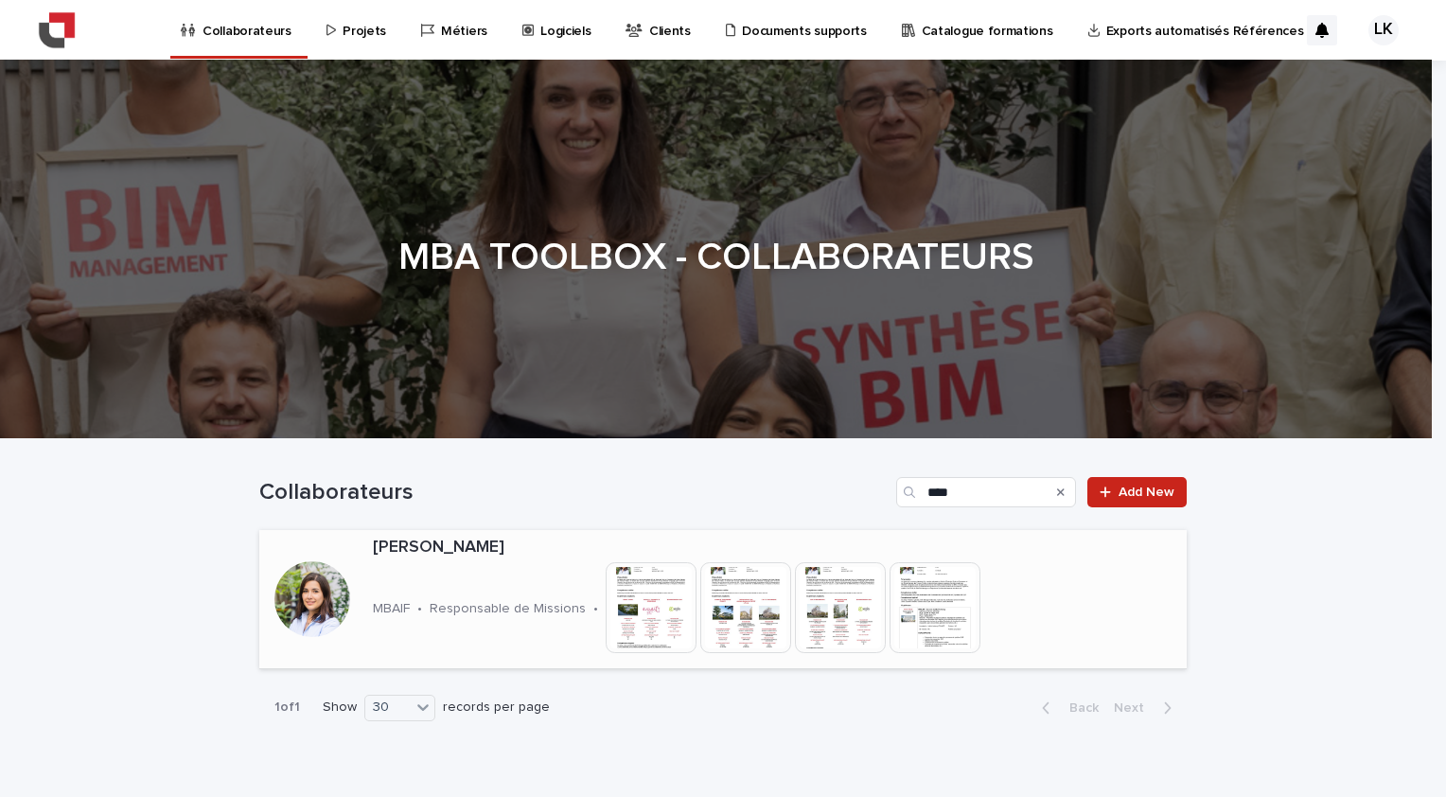
click at [553, 589] on div "[PERSON_NAME] MBAIF • Responsable de Missions • This file cannot be opened Down…" at bounding box center [744, 599] width 758 height 138
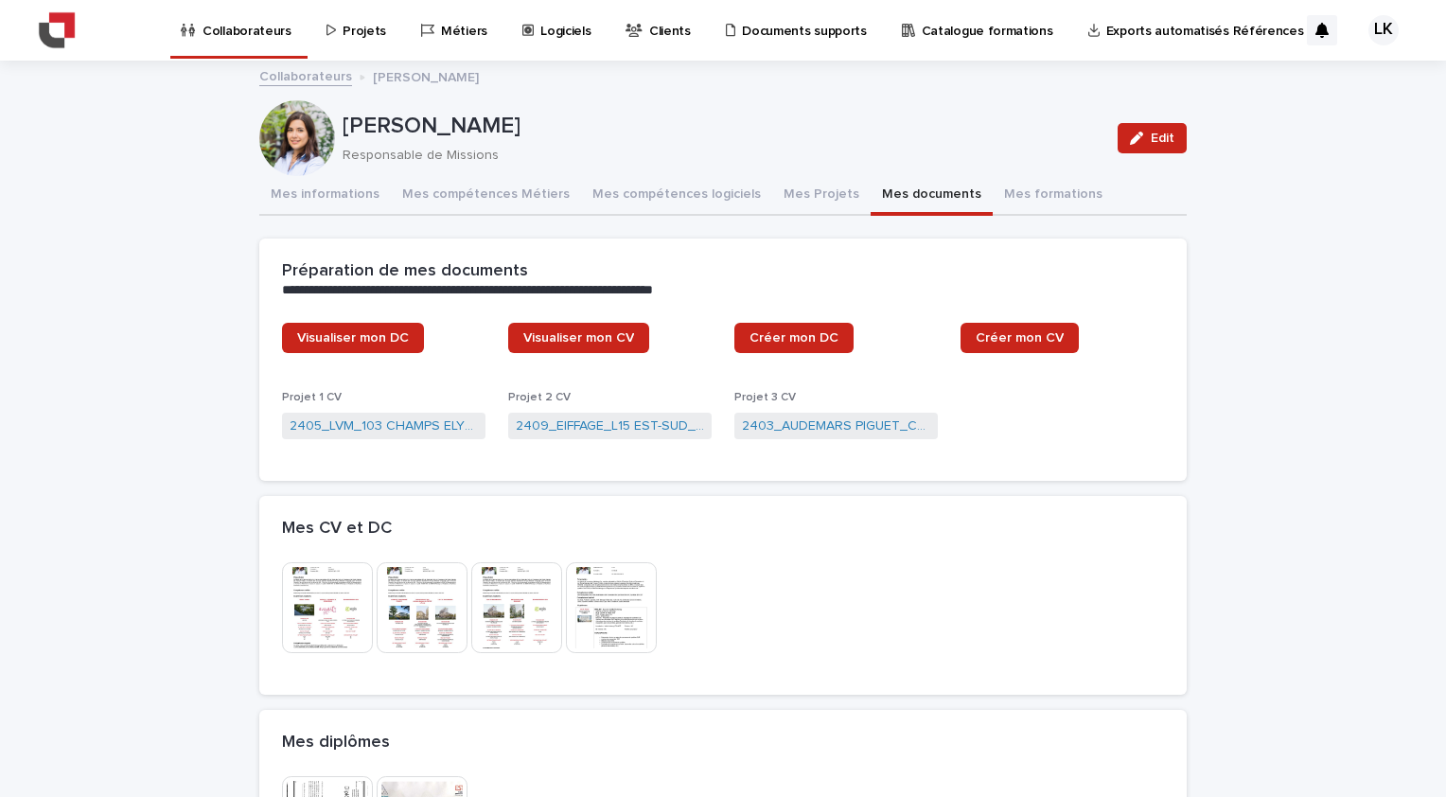
click at [871, 184] on button "Mes documents" at bounding box center [932, 196] width 122 height 40
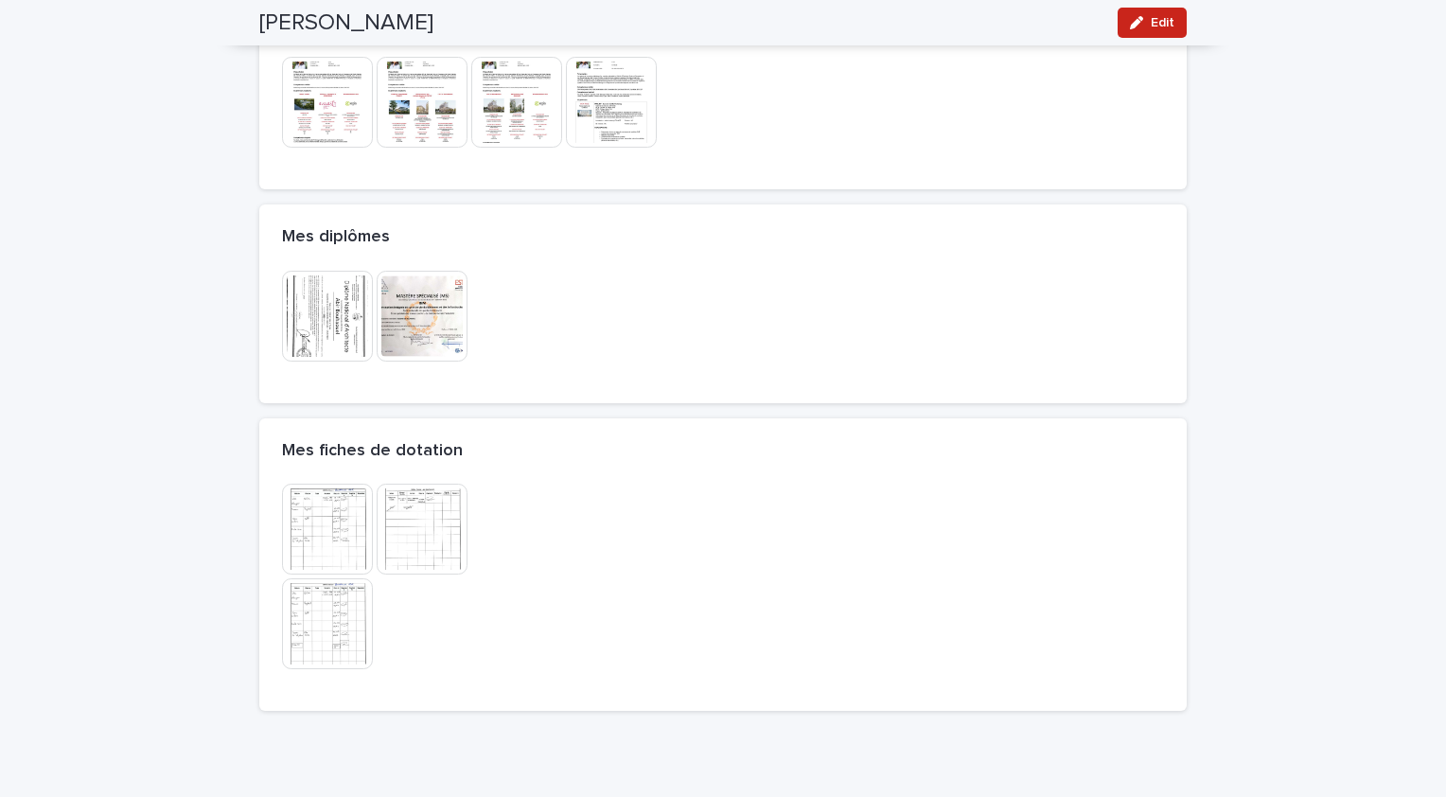
scroll to position [473, 0]
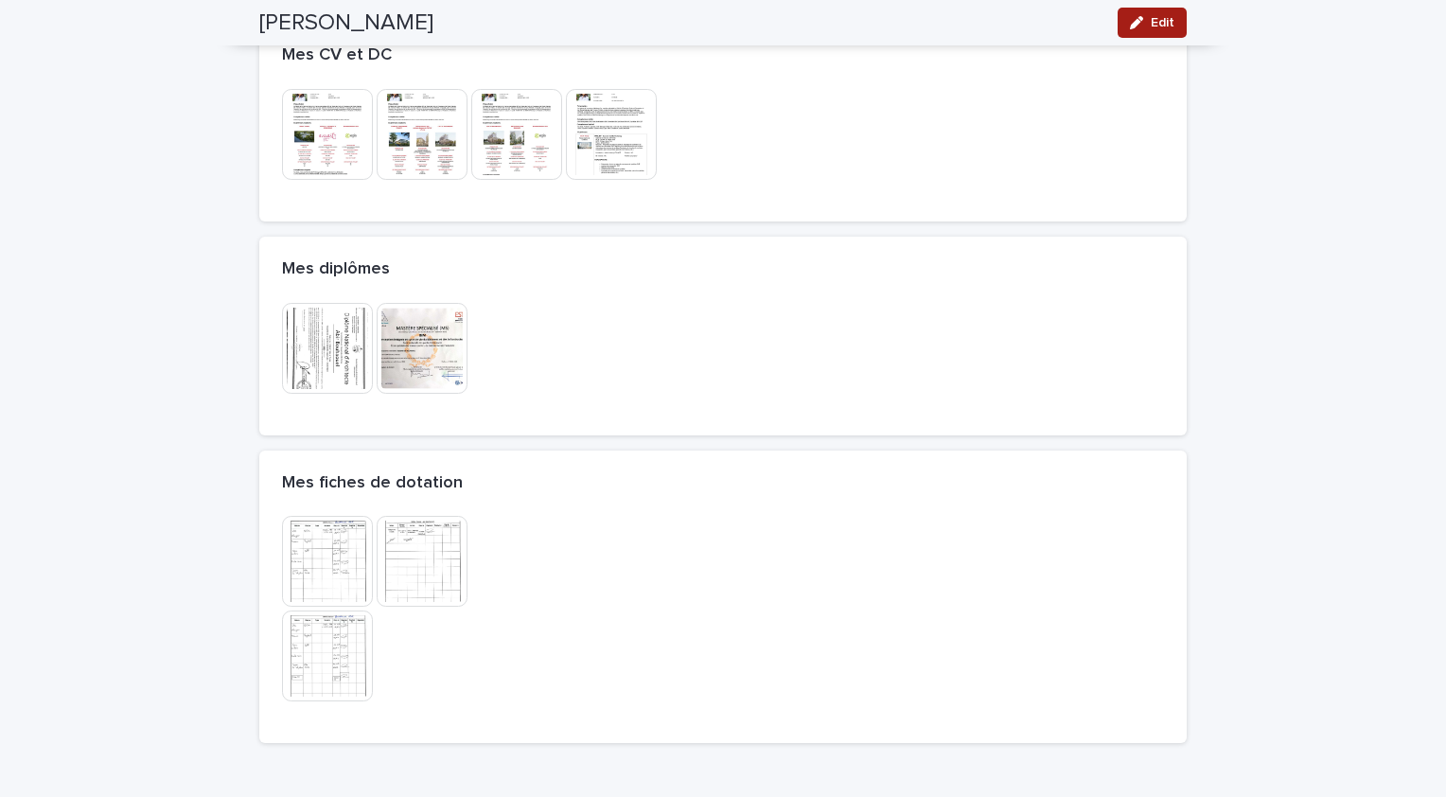
click at [1161, 30] on button "Edit" at bounding box center [1152, 23] width 69 height 30
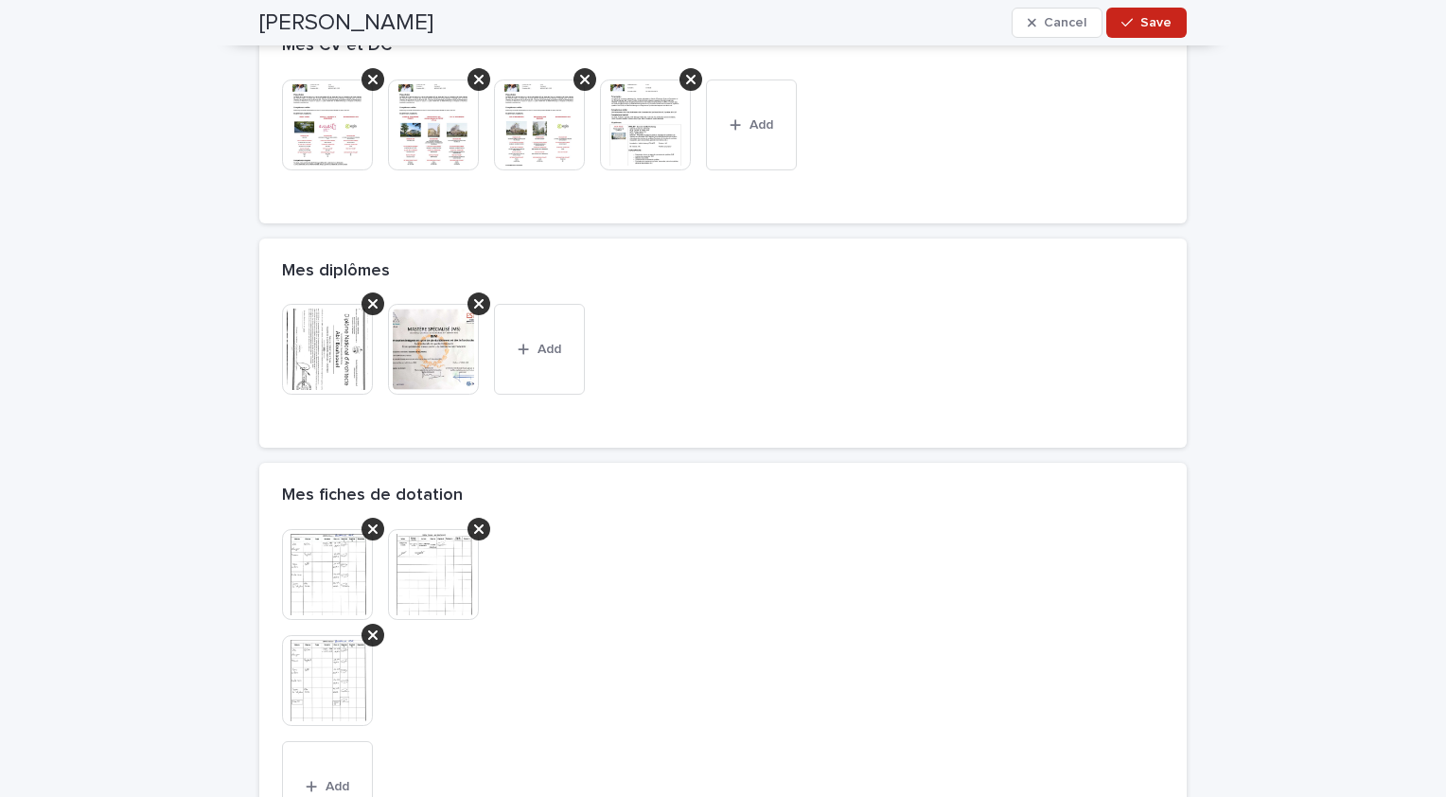
scroll to position [848, 0]
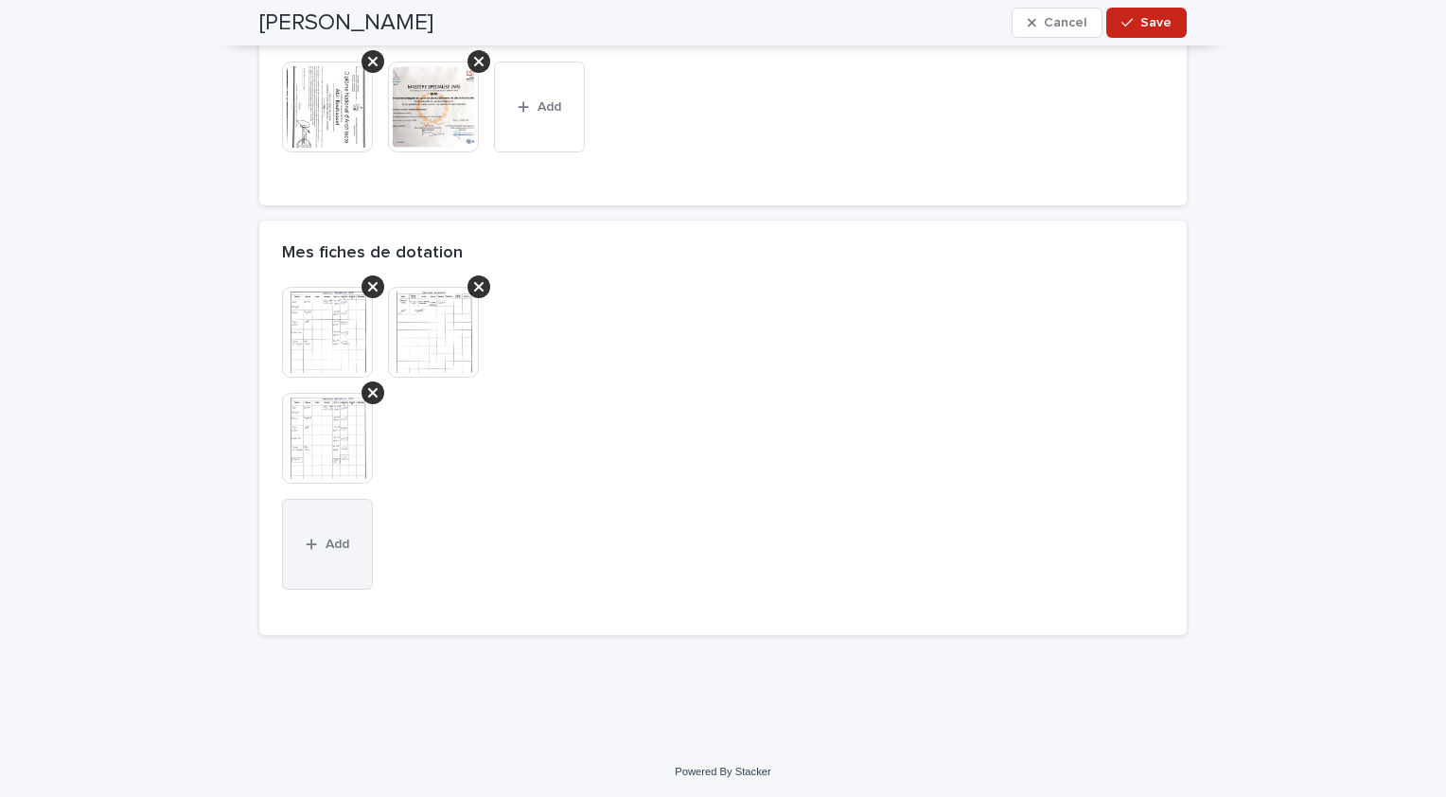
click at [342, 553] on button "Add" at bounding box center [327, 544] width 91 height 91
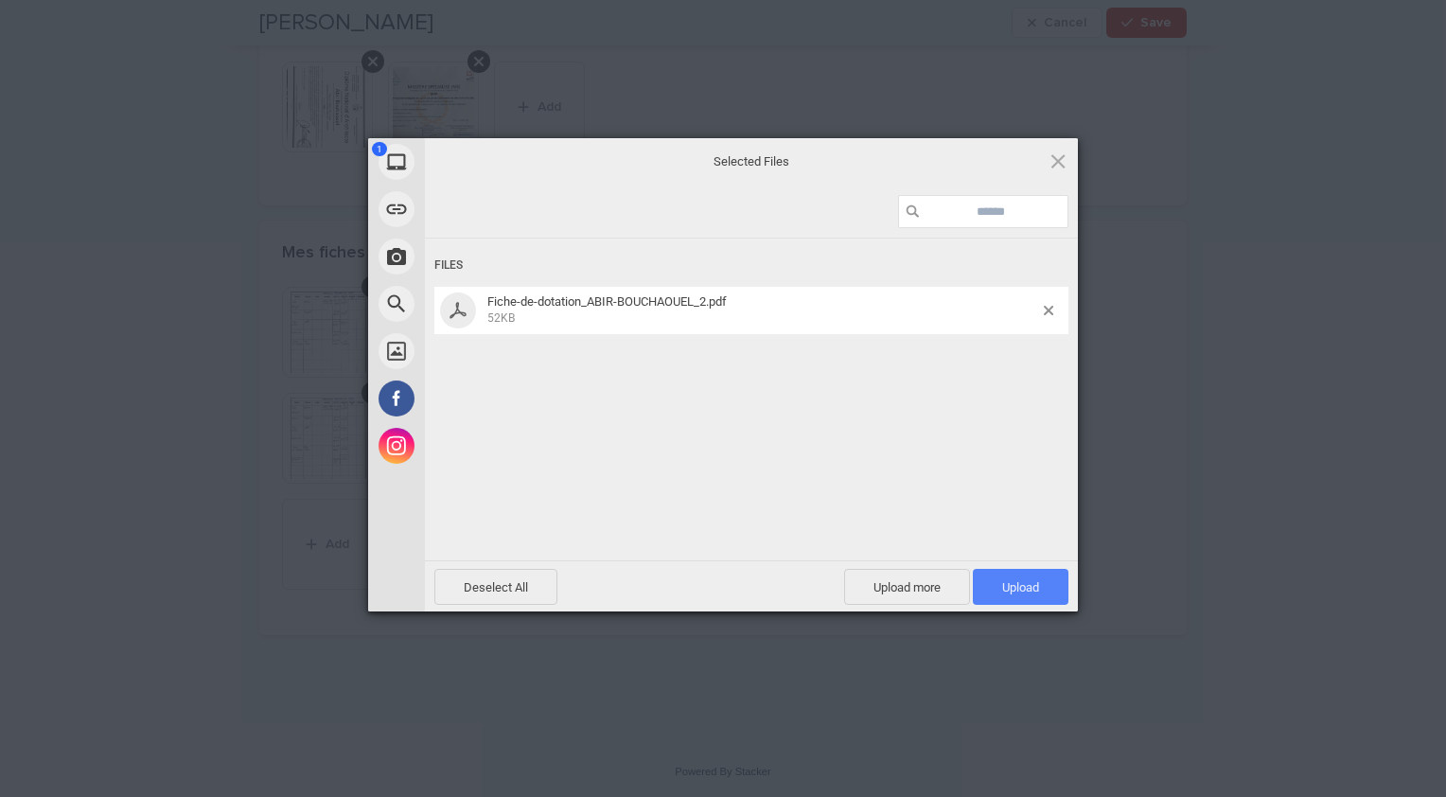
click at [1037, 581] on span "Upload 1" at bounding box center [1020, 587] width 37 height 14
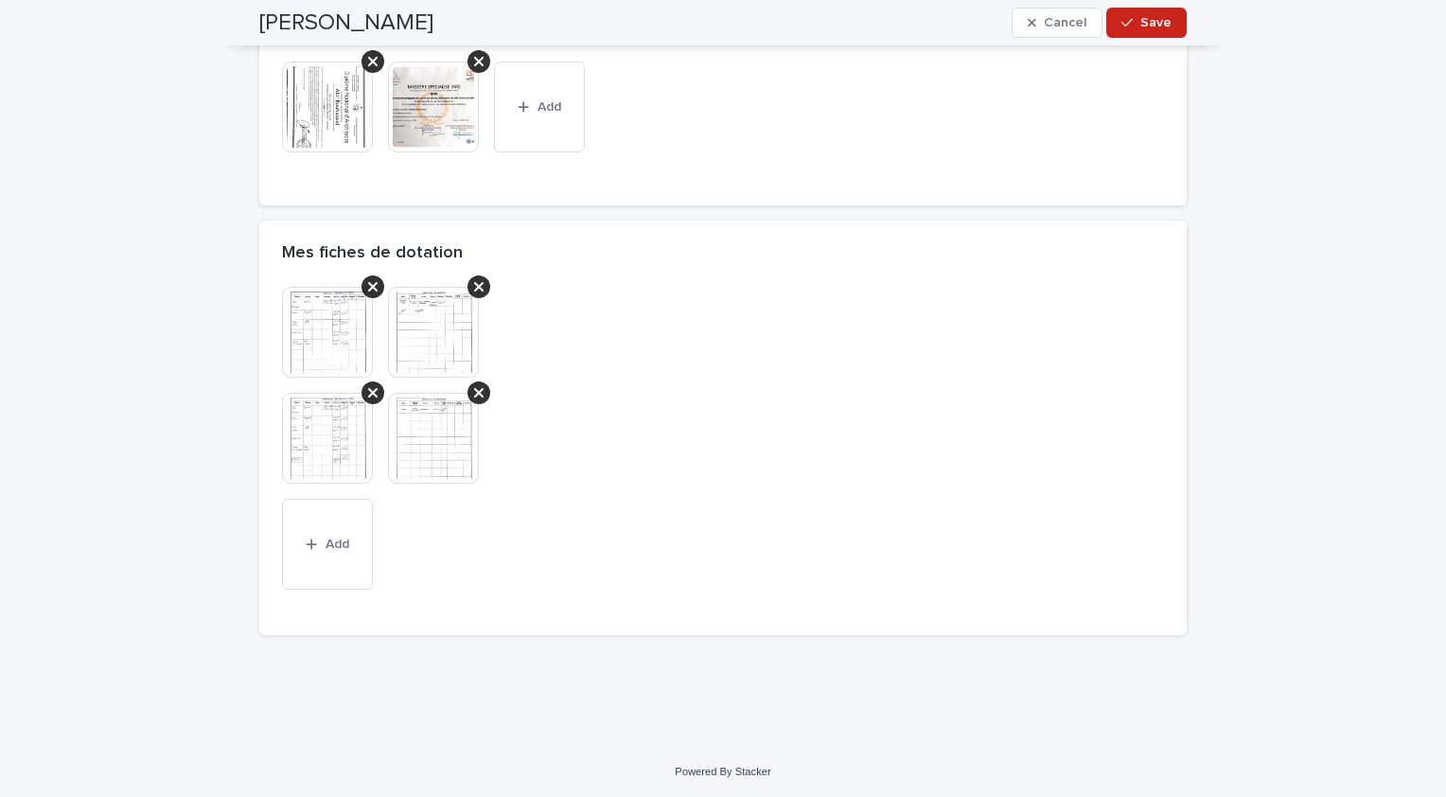
click at [307, 353] on img at bounding box center [327, 332] width 91 height 91
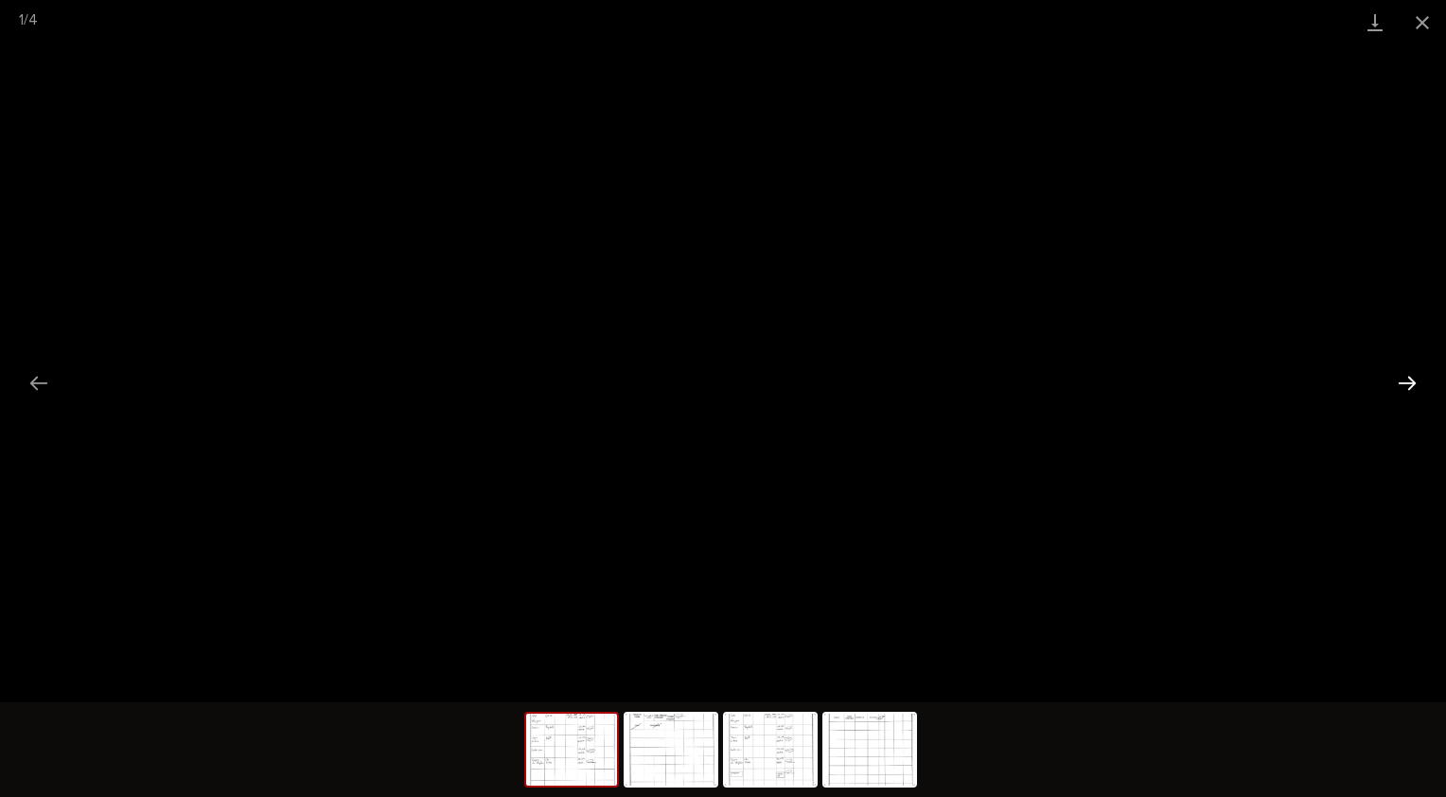
click at [1401, 374] on button "Next slide" at bounding box center [1408, 382] width 40 height 37
click at [1427, 25] on button "Close gallery" at bounding box center [1422, 22] width 47 height 44
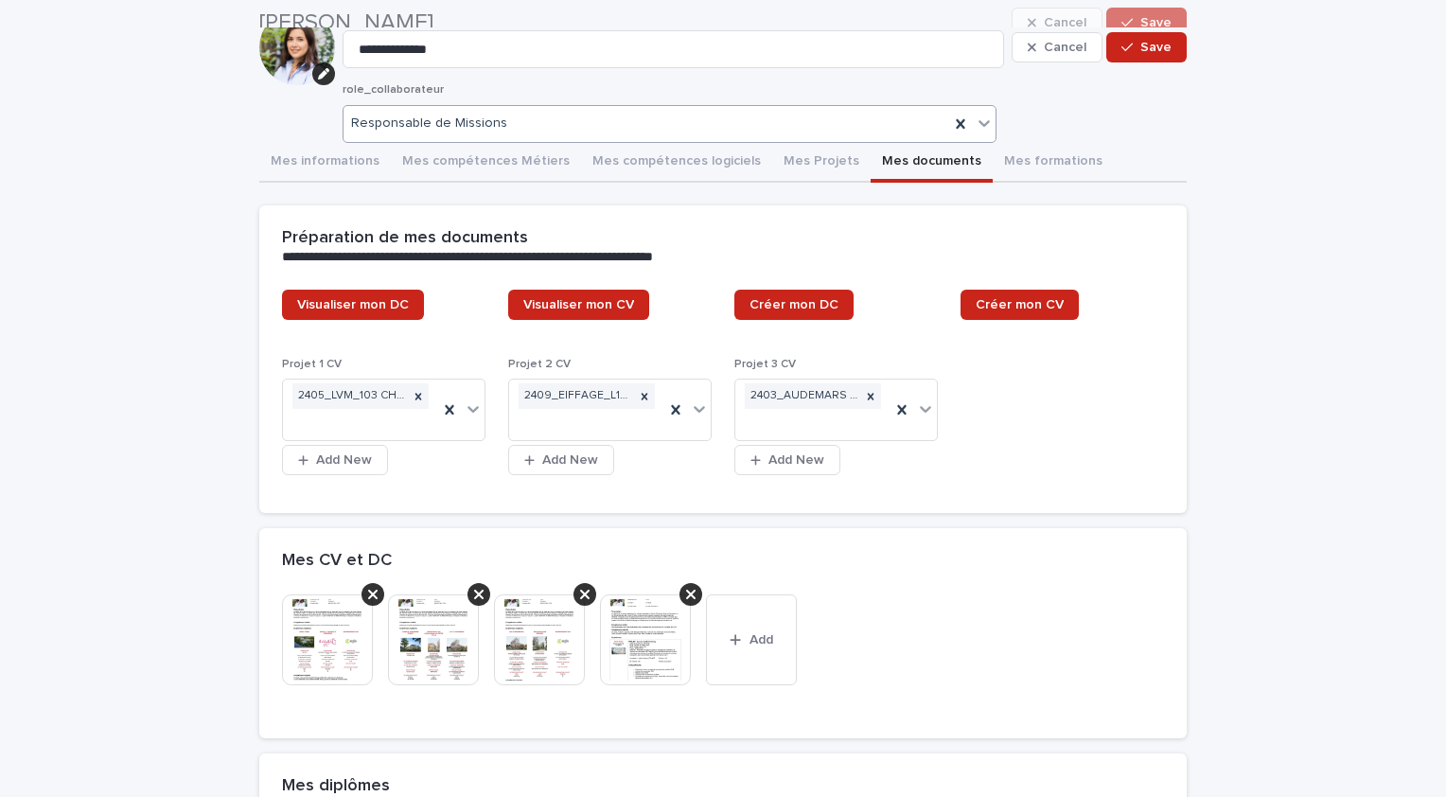
scroll to position [0, 0]
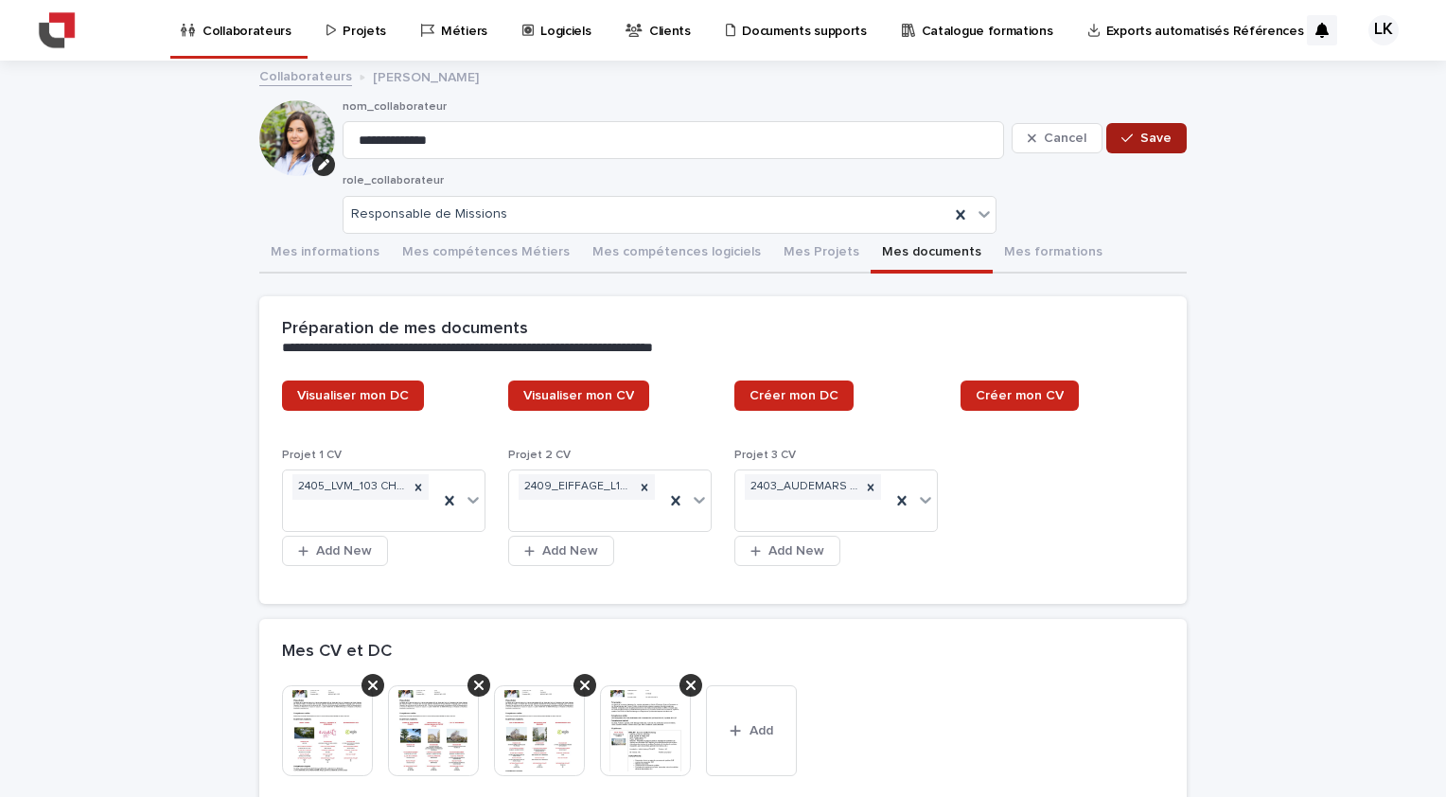
click at [1160, 143] on span "Save" at bounding box center [1156, 138] width 31 height 13
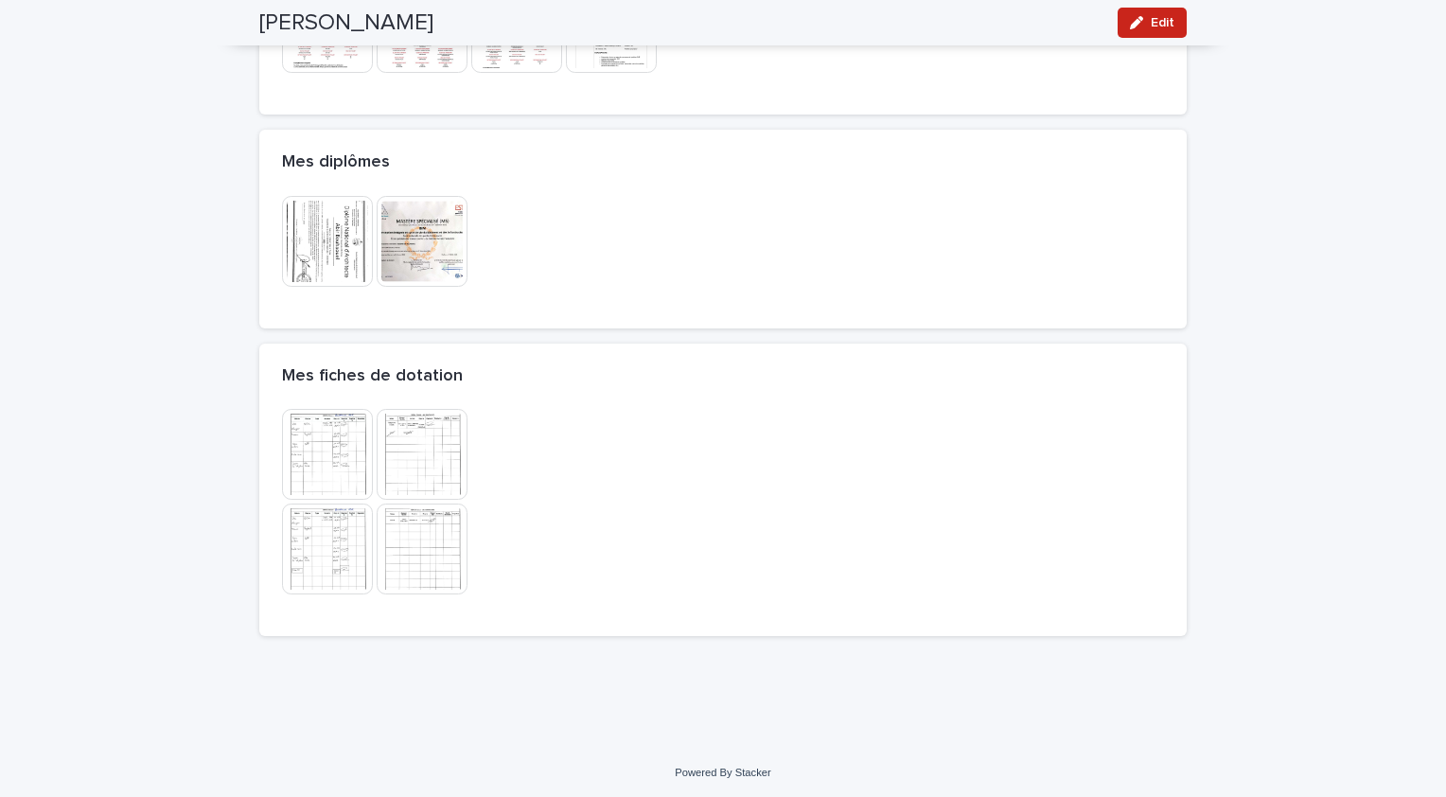
scroll to position [582, 0]
click at [435, 449] on img at bounding box center [422, 452] width 91 height 91
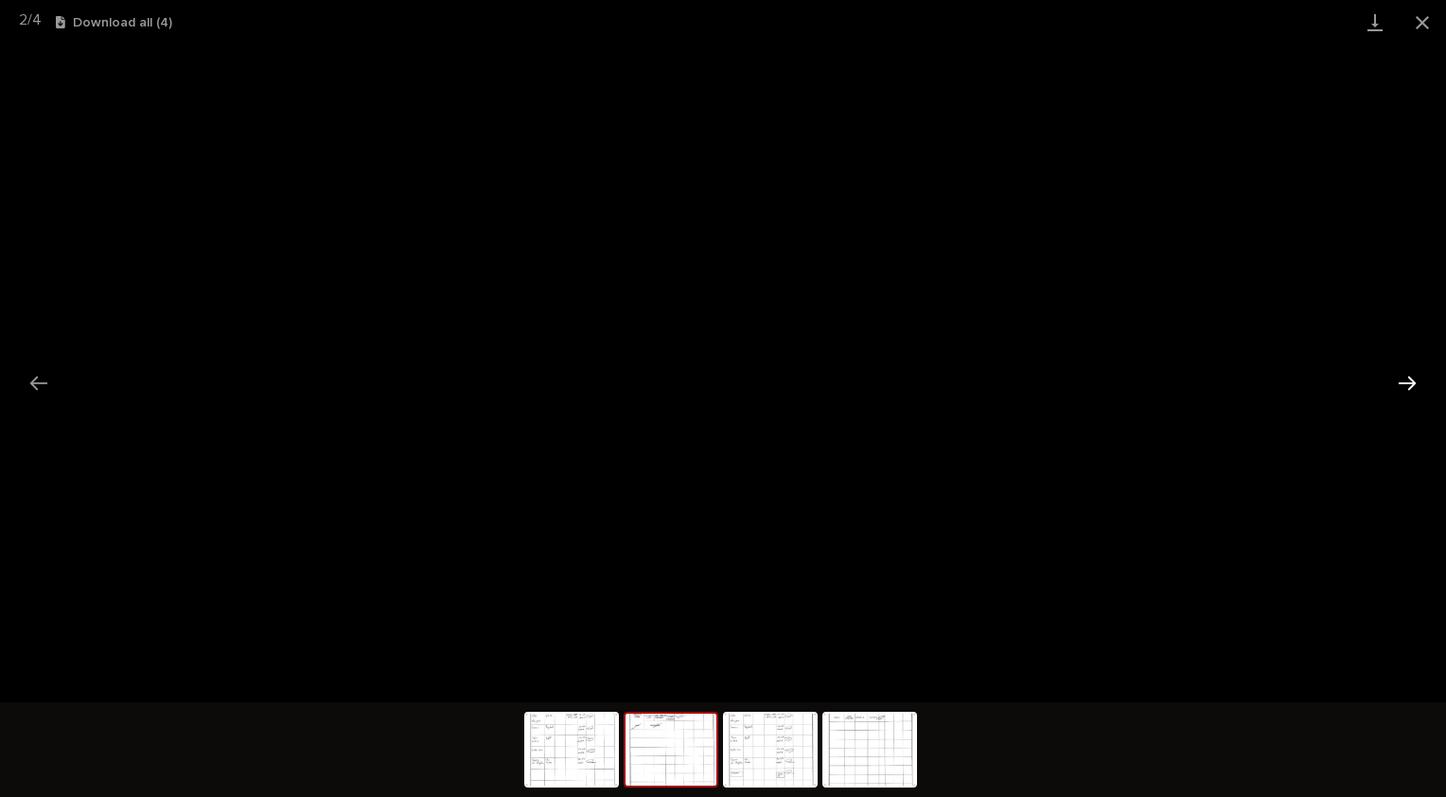
click at [1409, 388] on button "Next slide" at bounding box center [1408, 382] width 40 height 37
click at [1410, 387] on button "Next slide" at bounding box center [1408, 382] width 40 height 37
click at [44, 387] on button "Previous slide" at bounding box center [39, 382] width 40 height 37
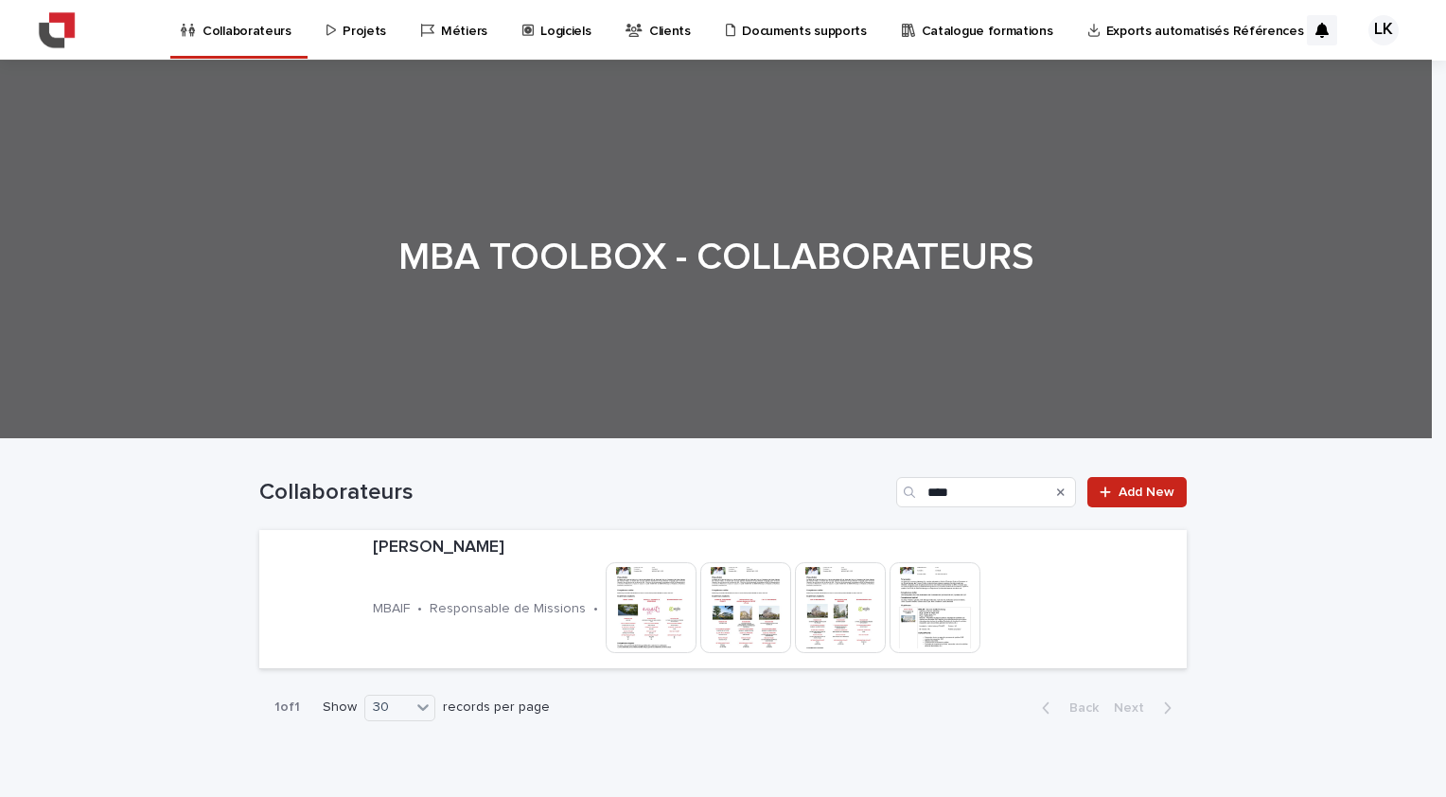
click at [1060, 490] on div "Search" at bounding box center [1061, 492] width 30 height 30
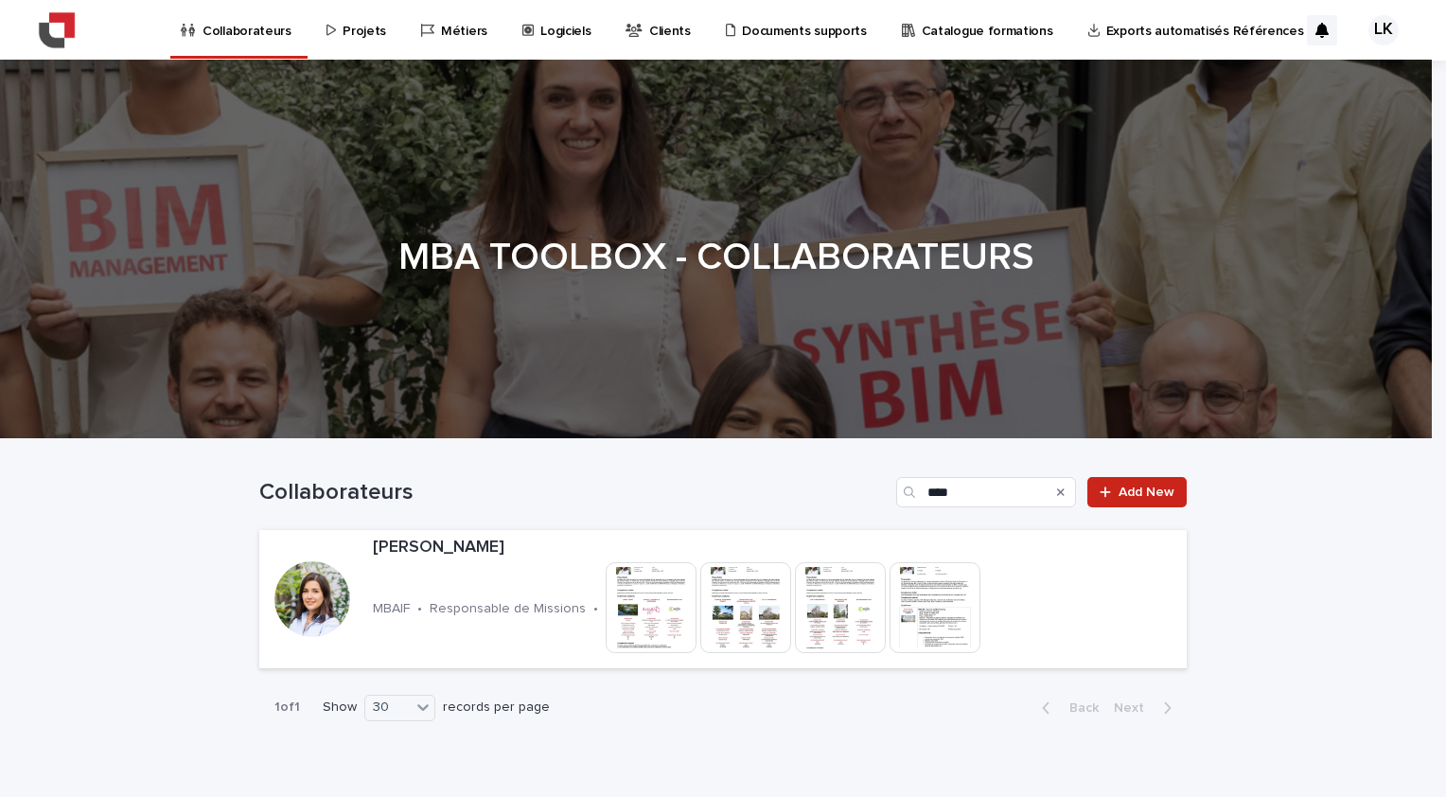
click at [1058, 491] on icon "Search" at bounding box center [1061, 492] width 8 height 11
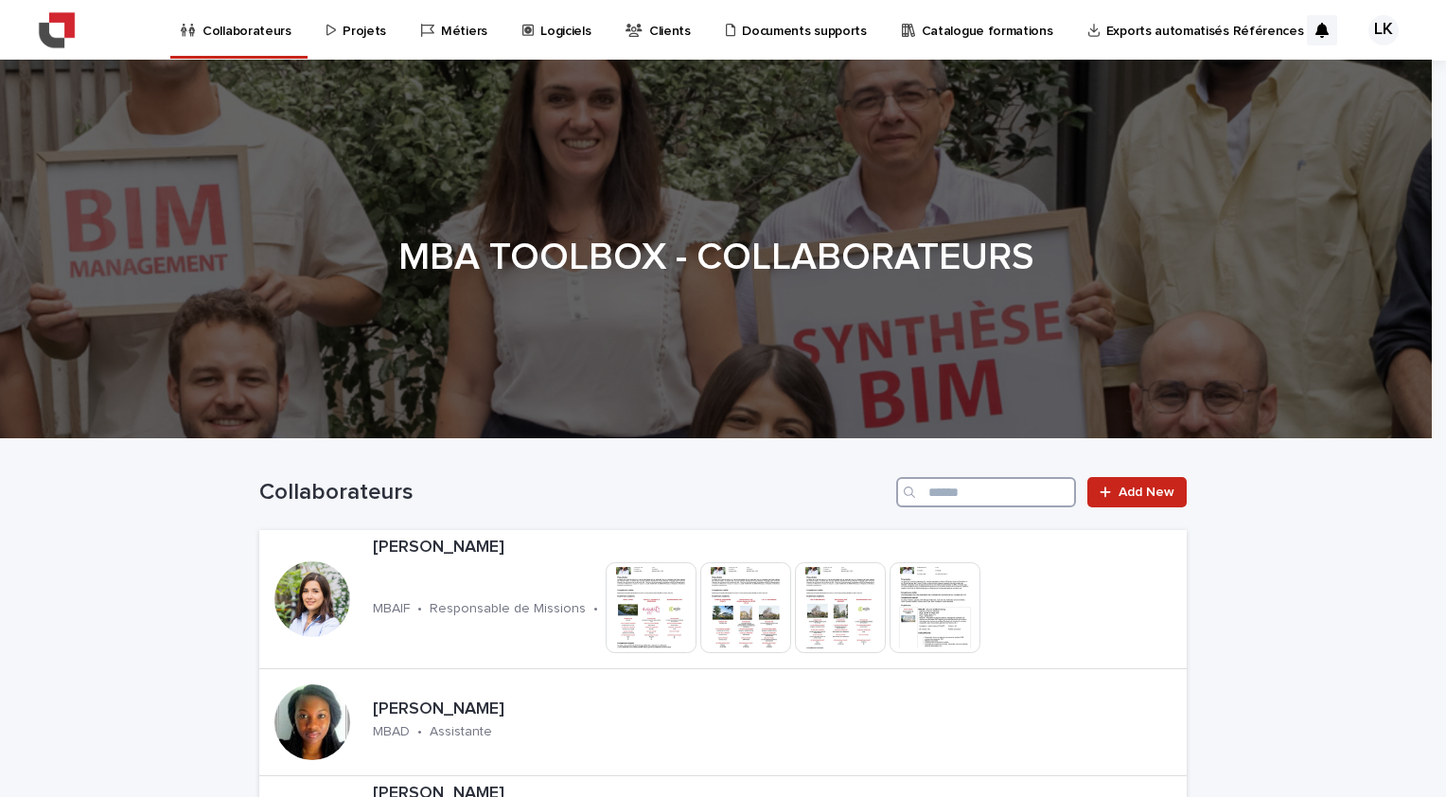
click at [984, 494] on input "Search" at bounding box center [986, 492] width 180 height 30
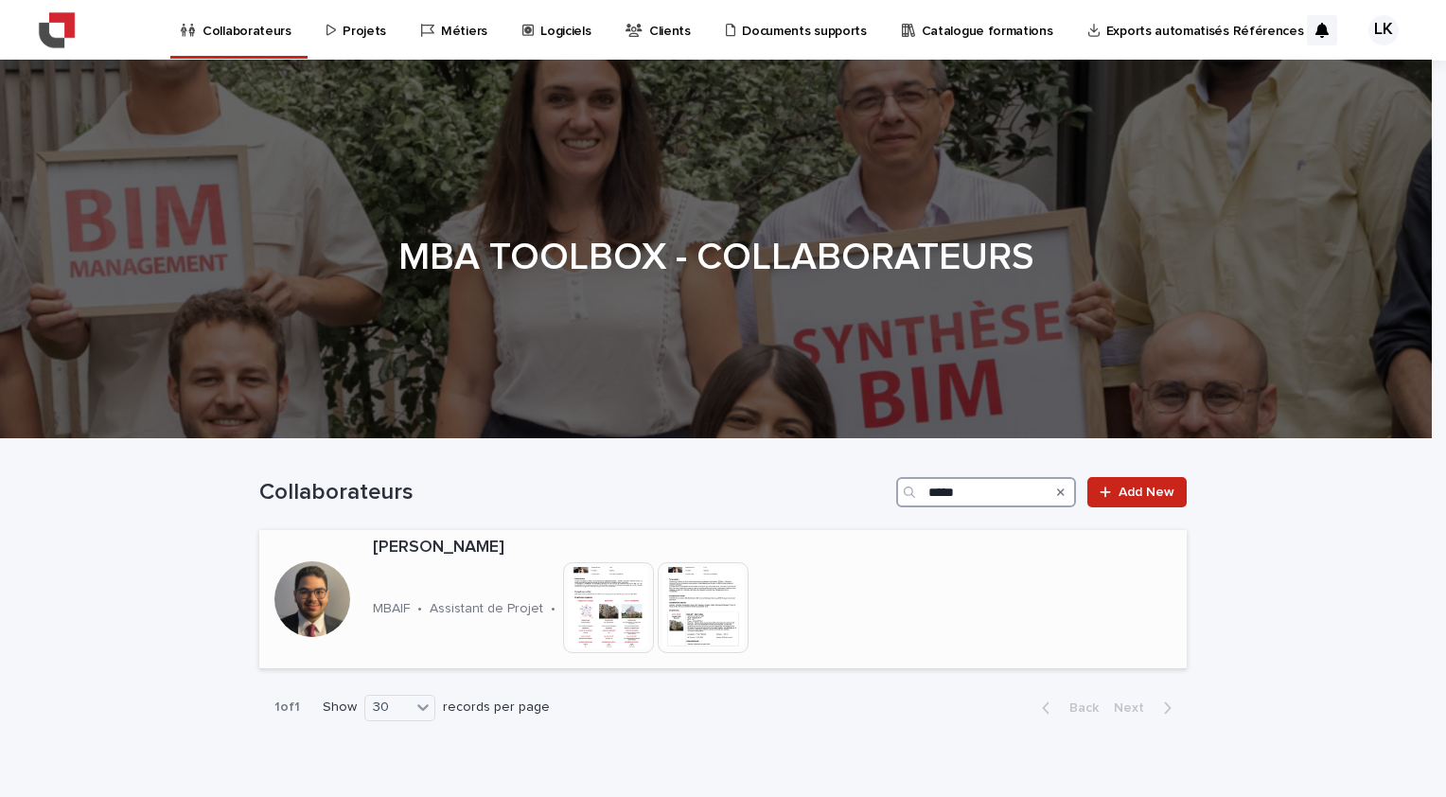
type input "*****"
click at [479, 564] on div "[PERSON_NAME] MBAIF • Assistant de Projet • This file cannot be opened Download…" at bounding box center [628, 599] width 526 height 138
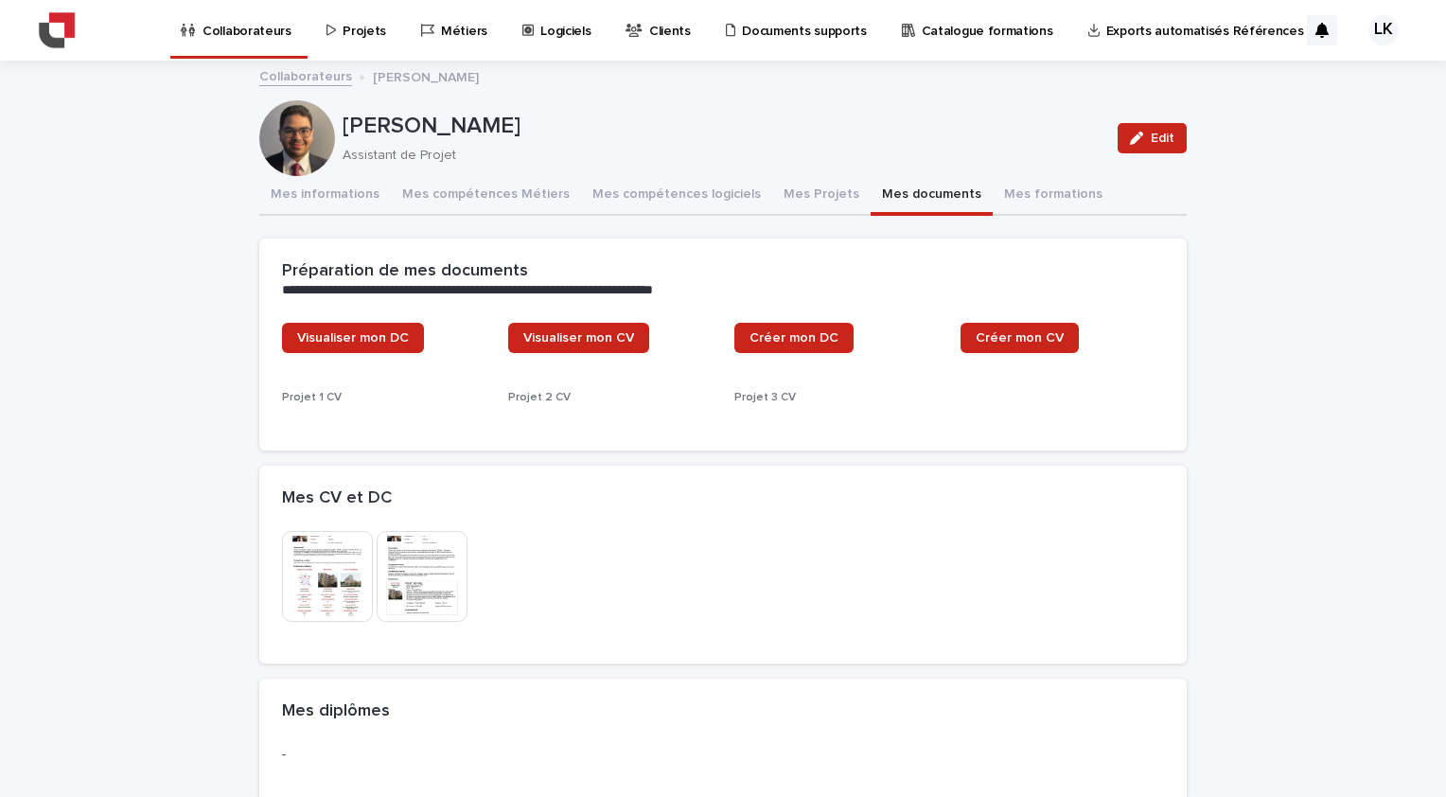
click at [904, 184] on button "Mes documents" at bounding box center [932, 196] width 122 height 40
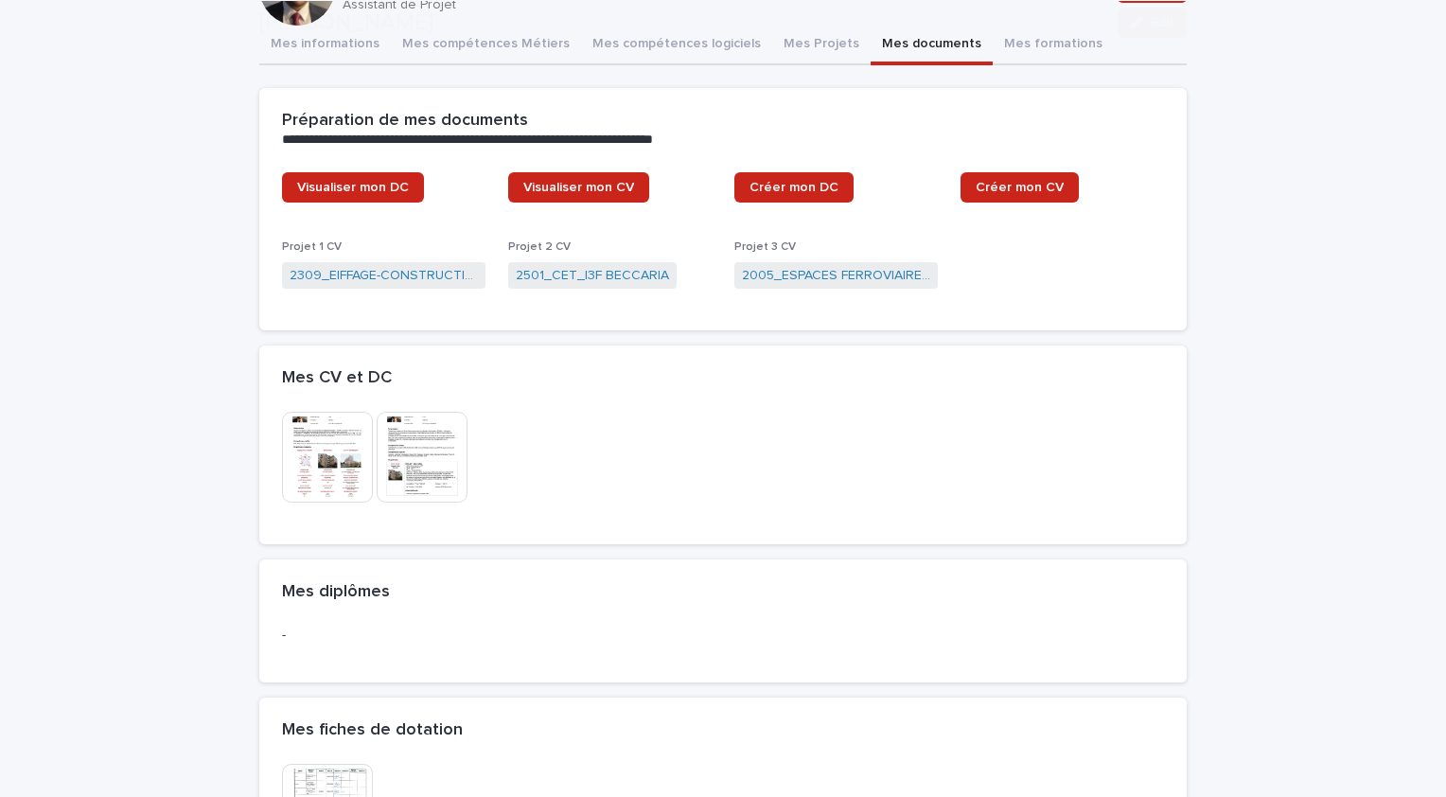
scroll to position [413, 0]
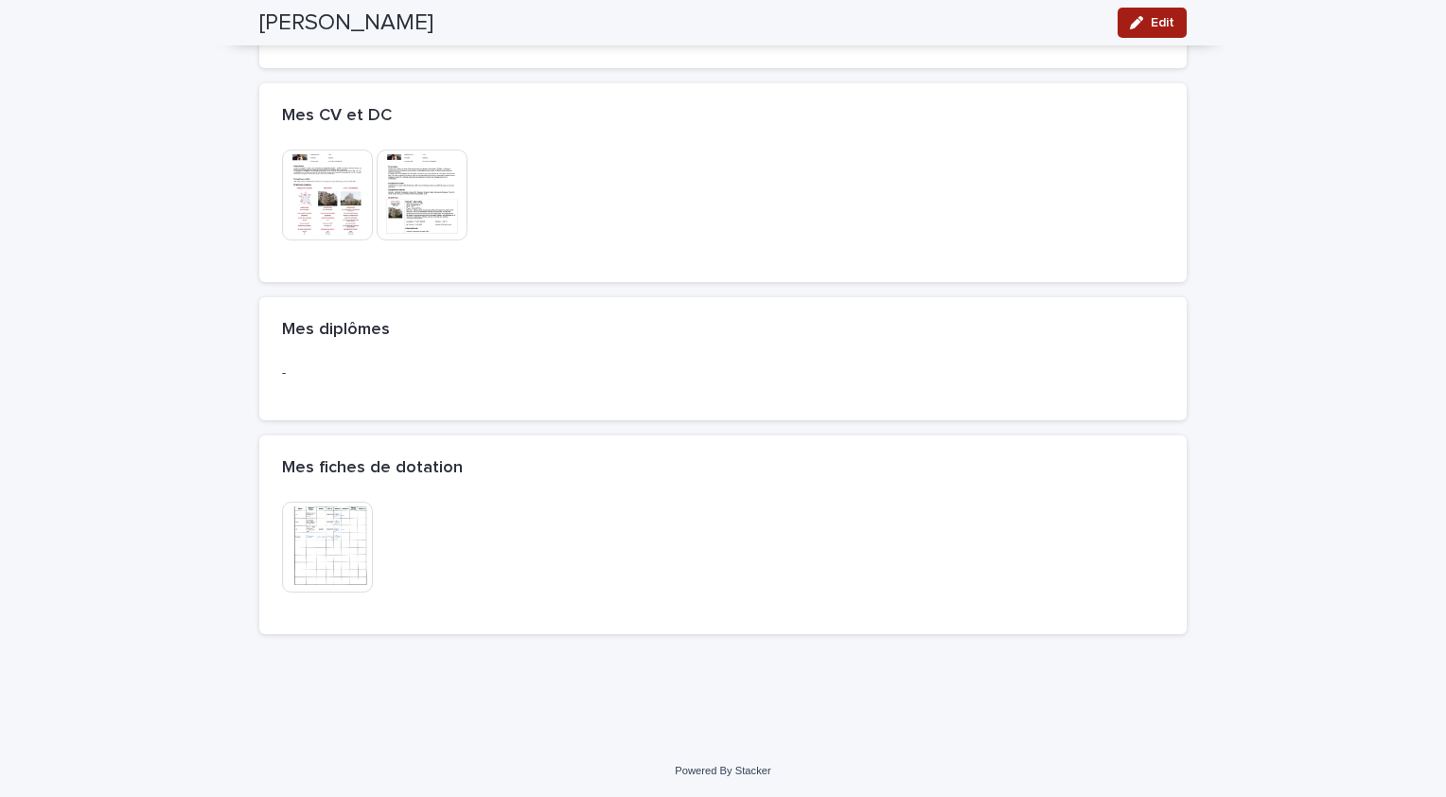
click at [1151, 9] on button "Edit" at bounding box center [1152, 23] width 69 height 30
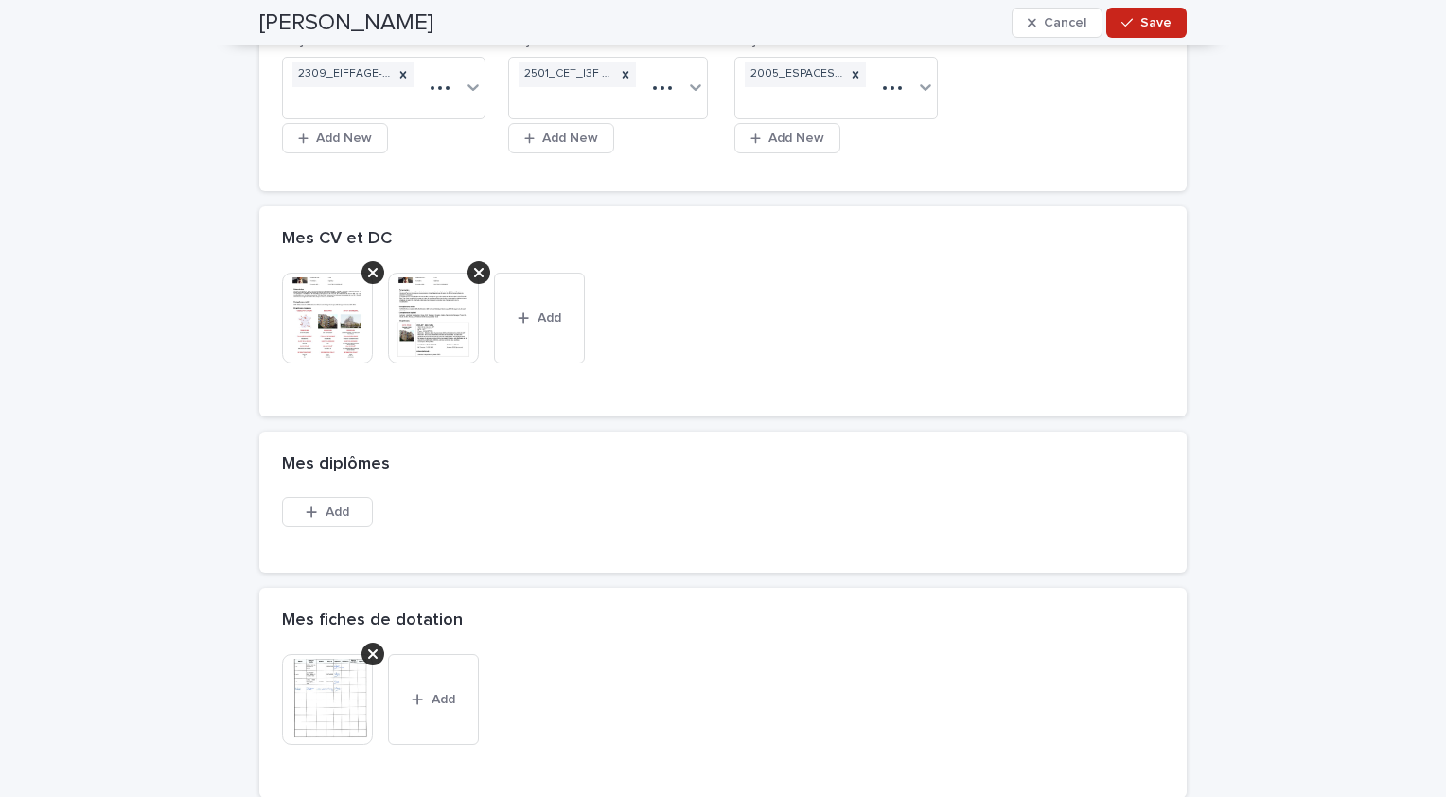
scroll to position [494, 0]
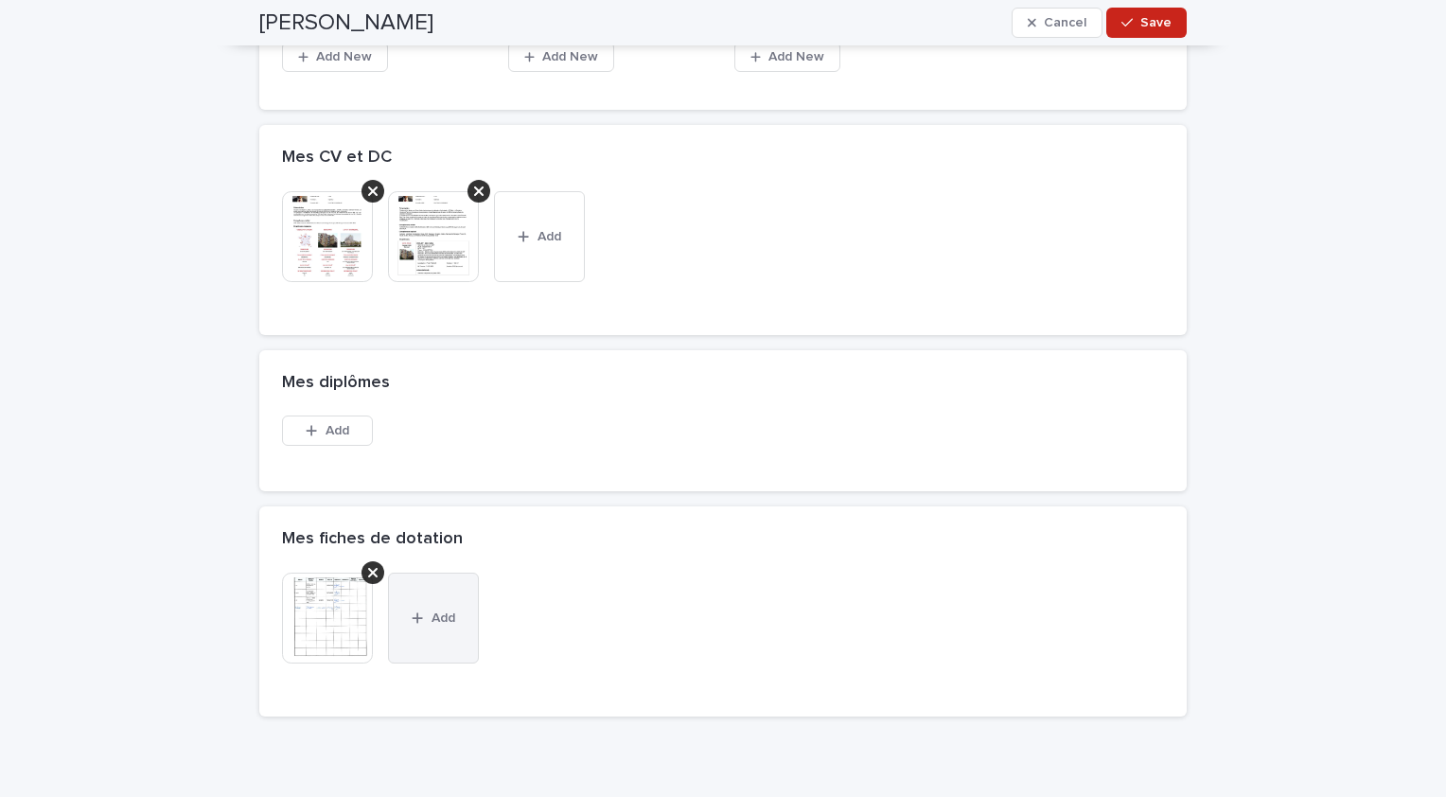
click at [438, 611] on span "Add" at bounding box center [444, 617] width 24 height 13
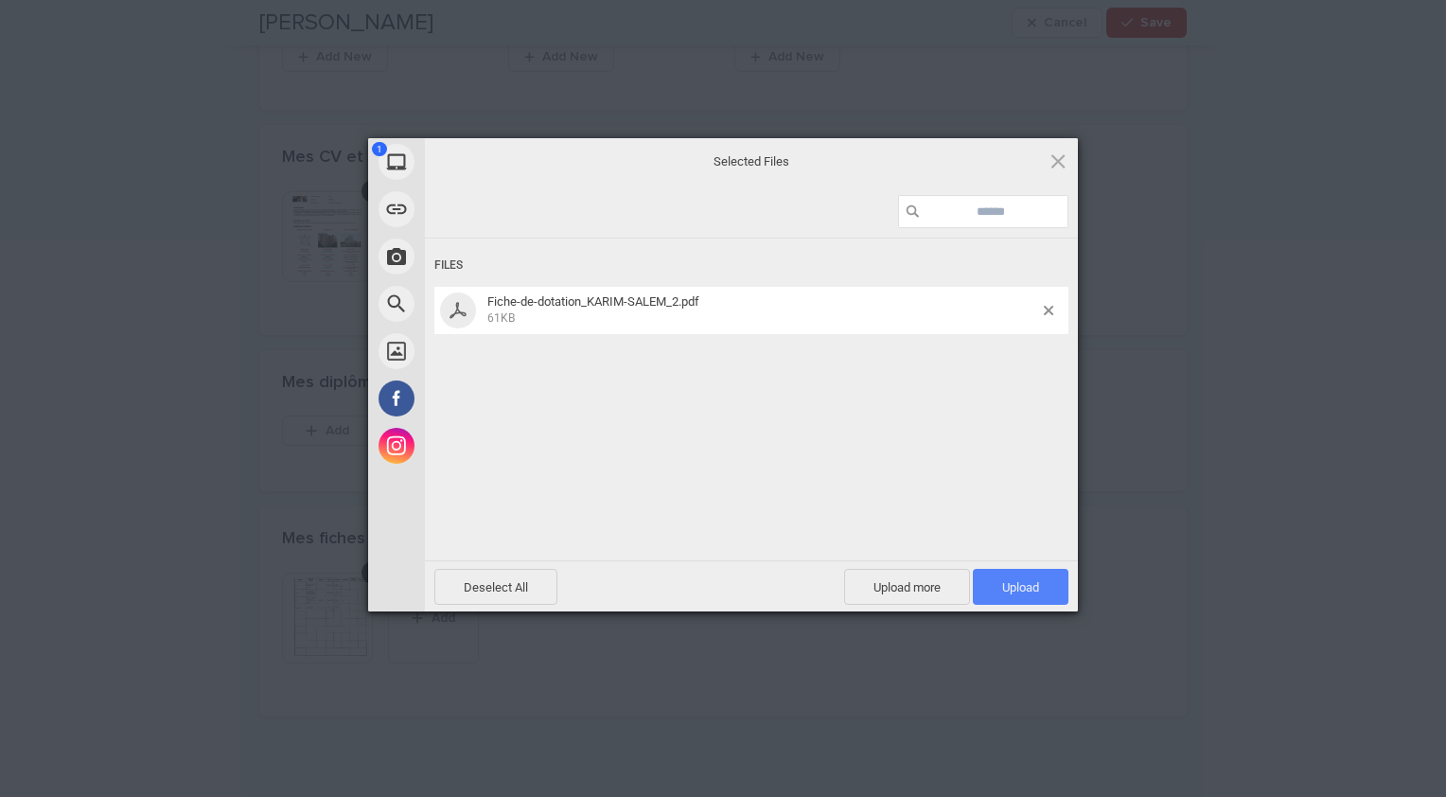
click at [1007, 581] on span "Upload 1" at bounding box center [1020, 587] width 37 height 14
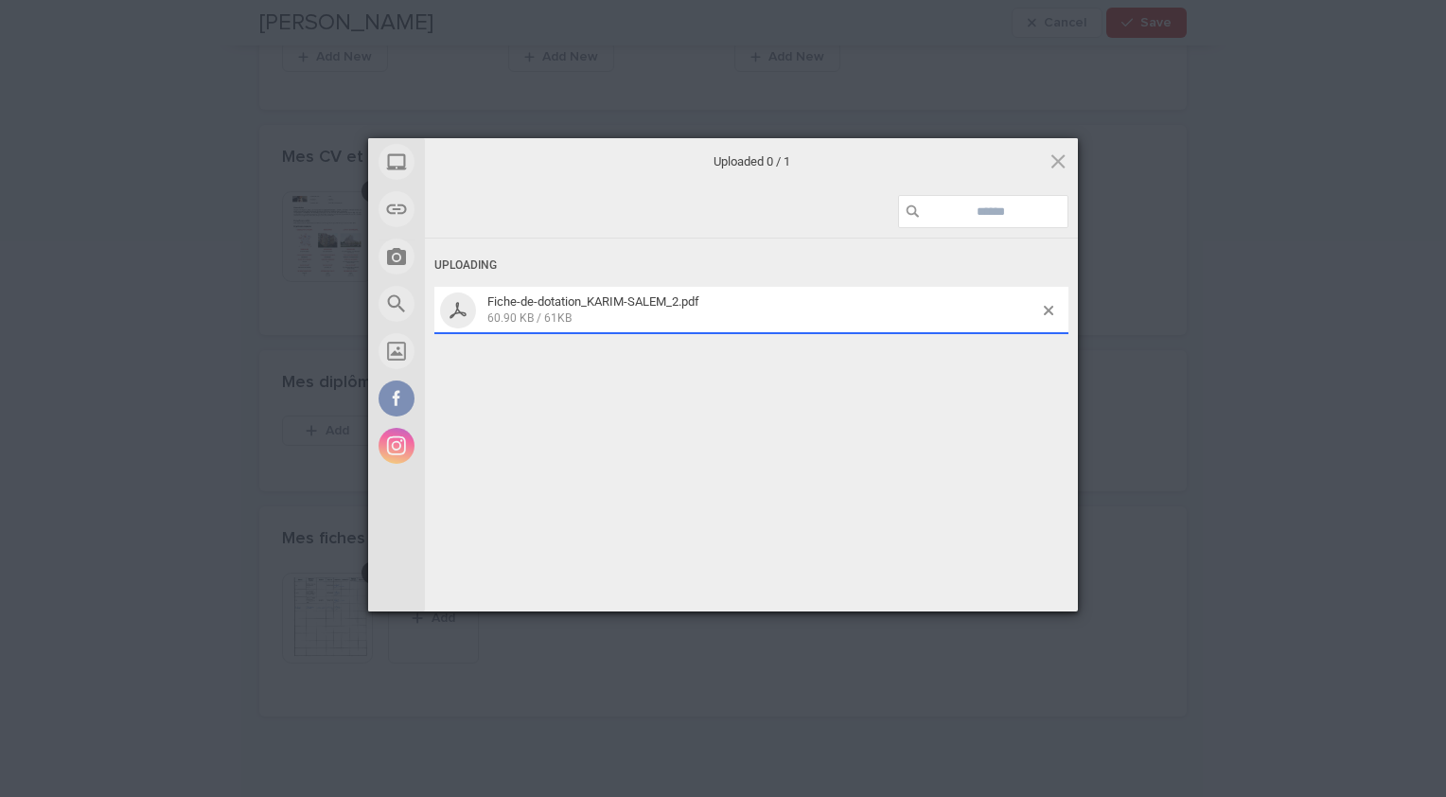
scroll to position [543, 0]
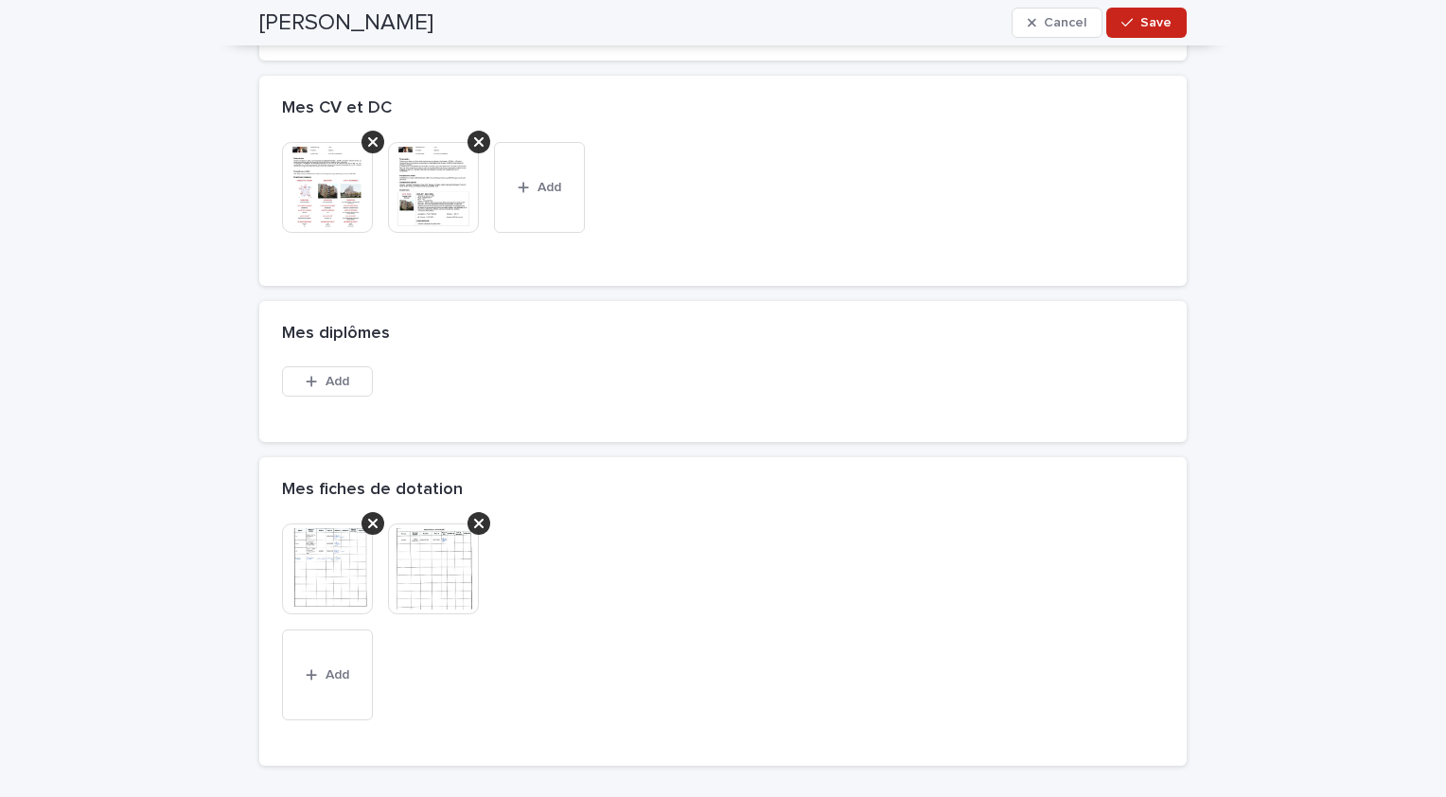
click at [349, 576] on img at bounding box center [327, 568] width 91 height 91
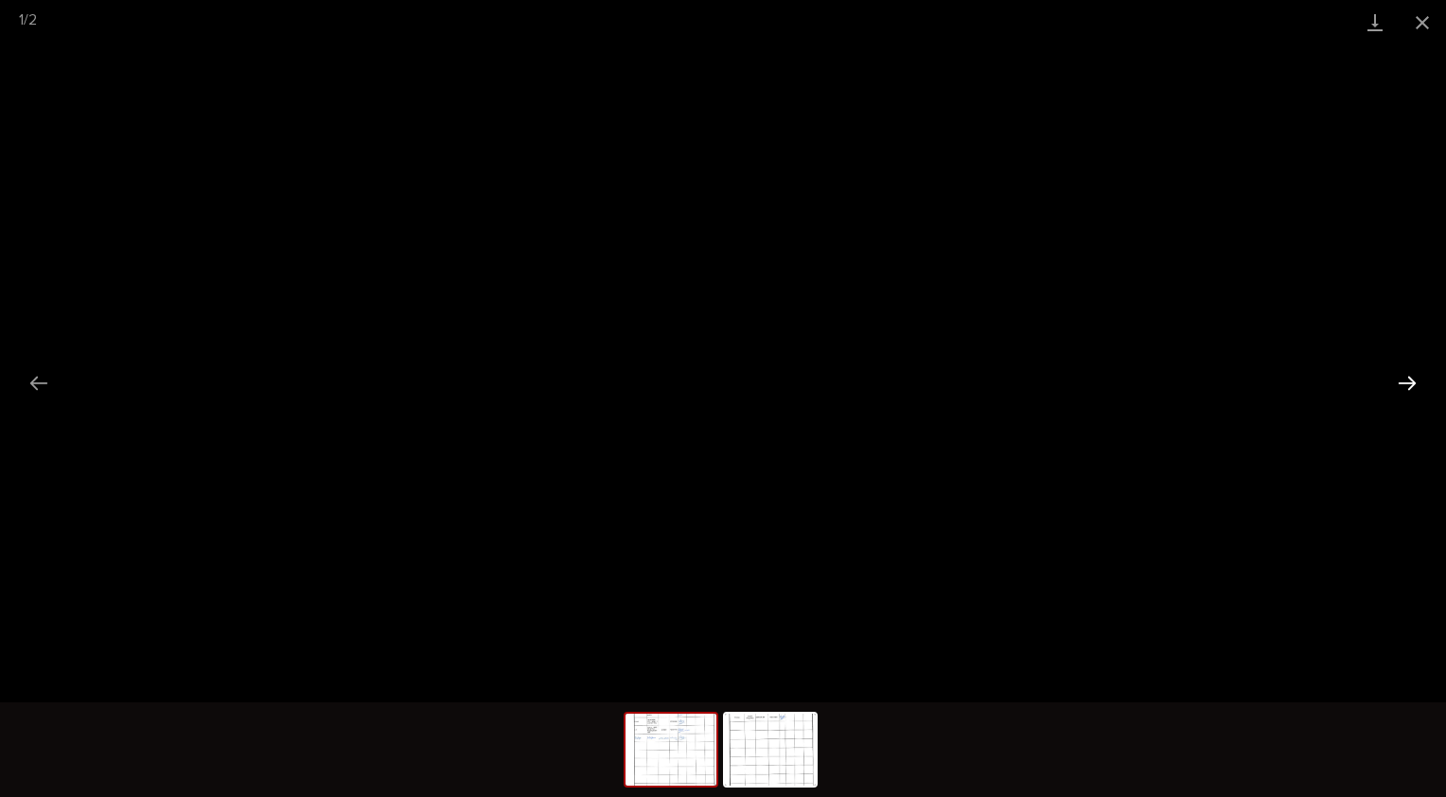
click at [1404, 380] on button "Next slide" at bounding box center [1408, 382] width 40 height 37
click at [1426, 17] on button "Close gallery" at bounding box center [1422, 22] width 47 height 44
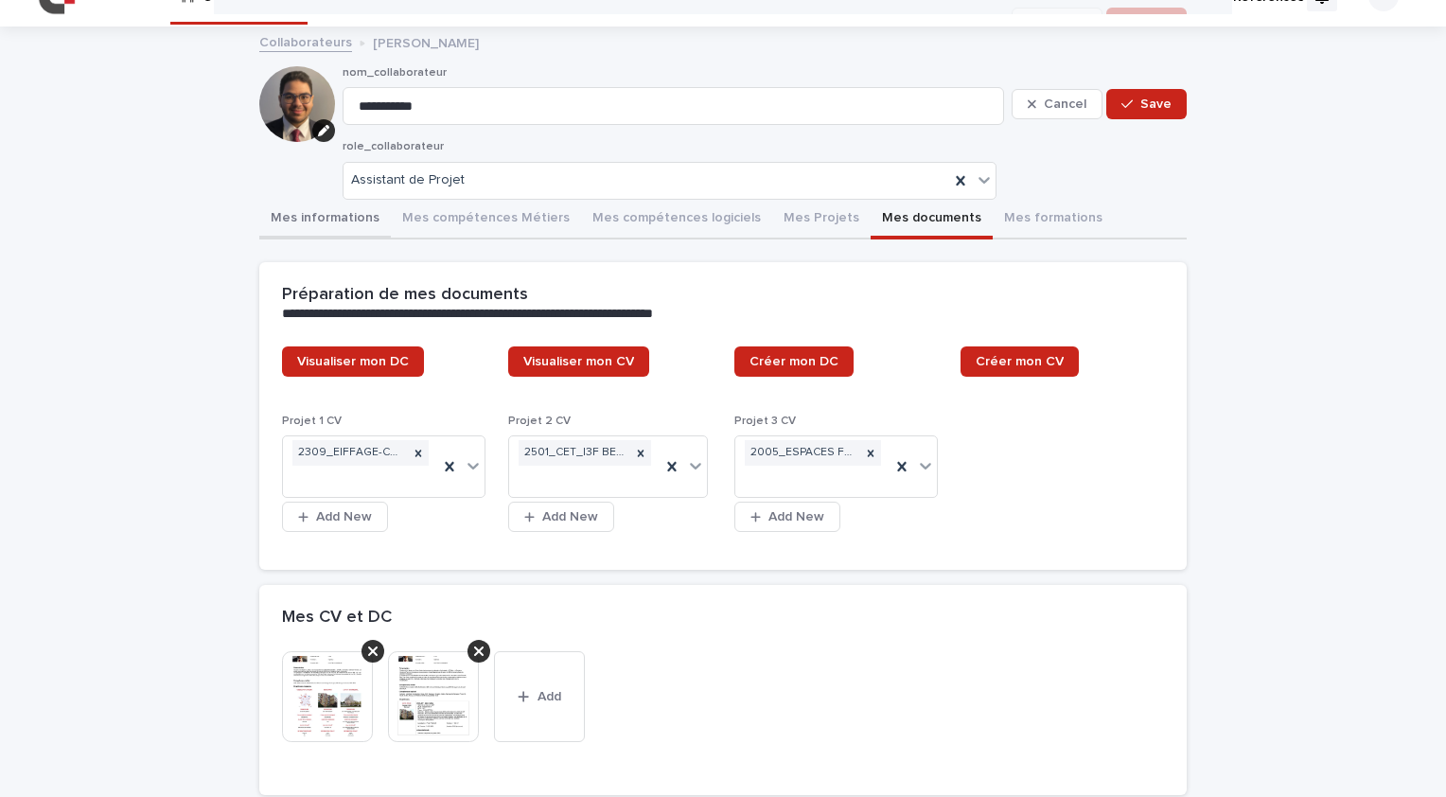
scroll to position [0, 0]
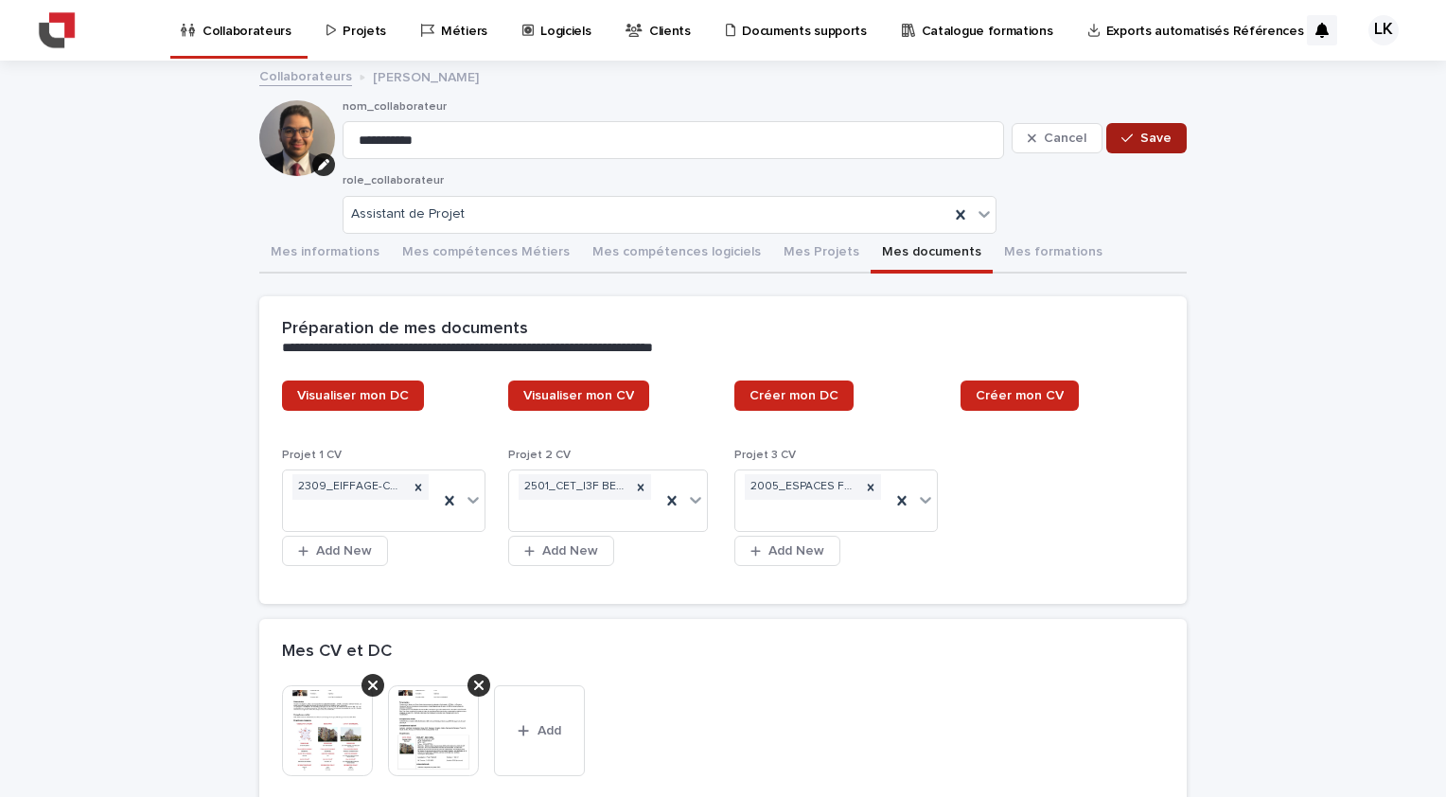
click at [1134, 136] on div "button" at bounding box center [1131, 138] width 19 height 13
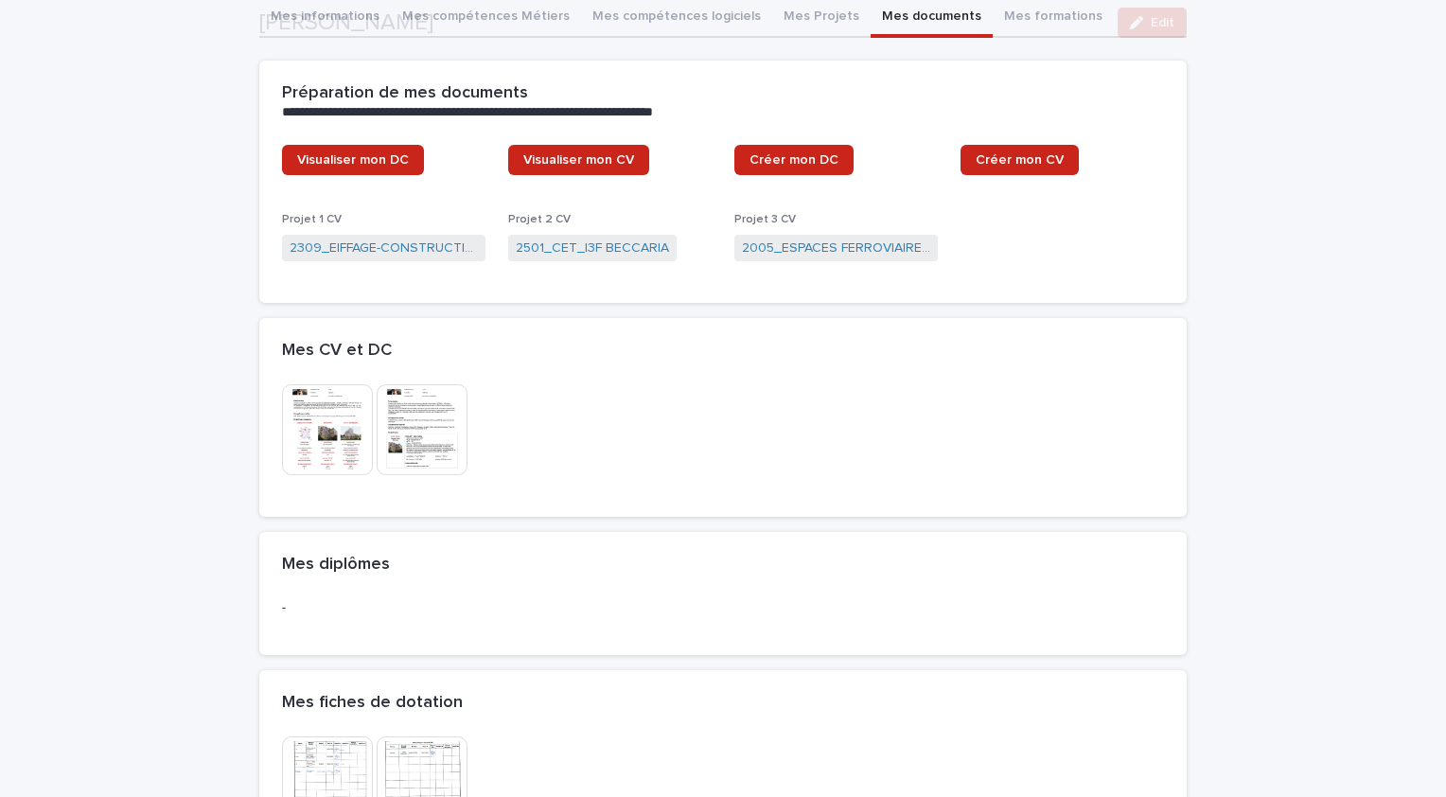
scroll to position [413, 0]
